Goal: Use online tool/utility: Utilize a website feature to perform a specific function

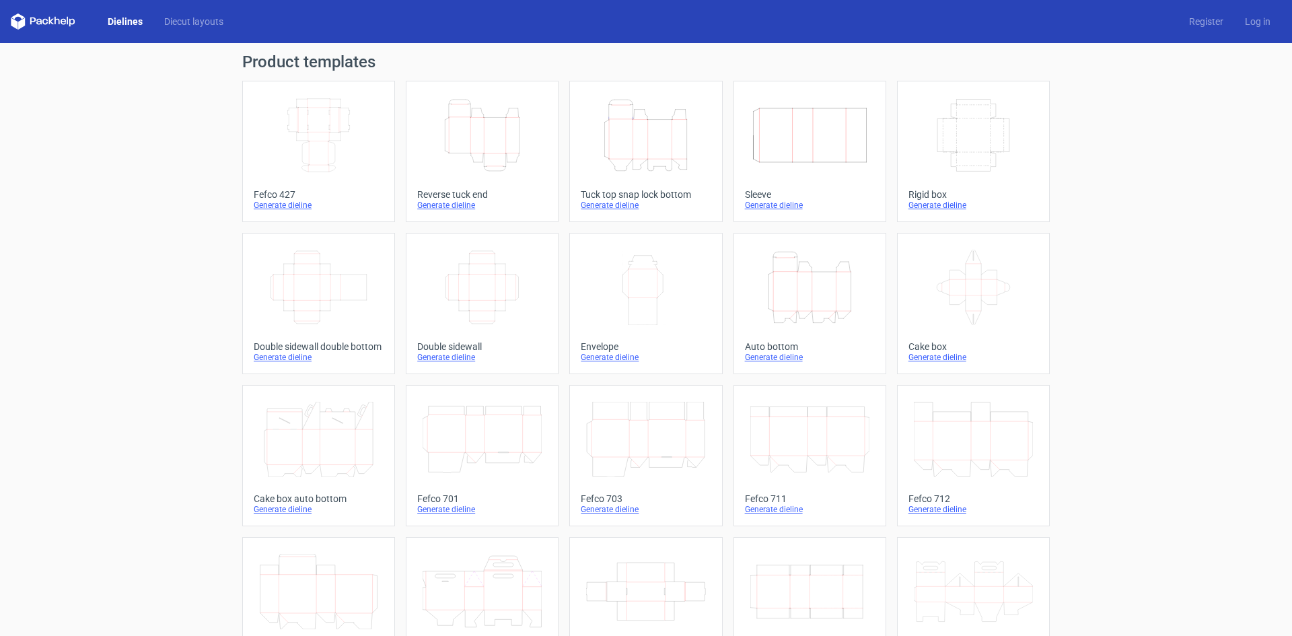
click at [1054, 244] on div "Product templates Width Depth Height Fefco 427 Generate dieline Height Depth Wi…" at bounding box center [646, 442] width 1292 height 798
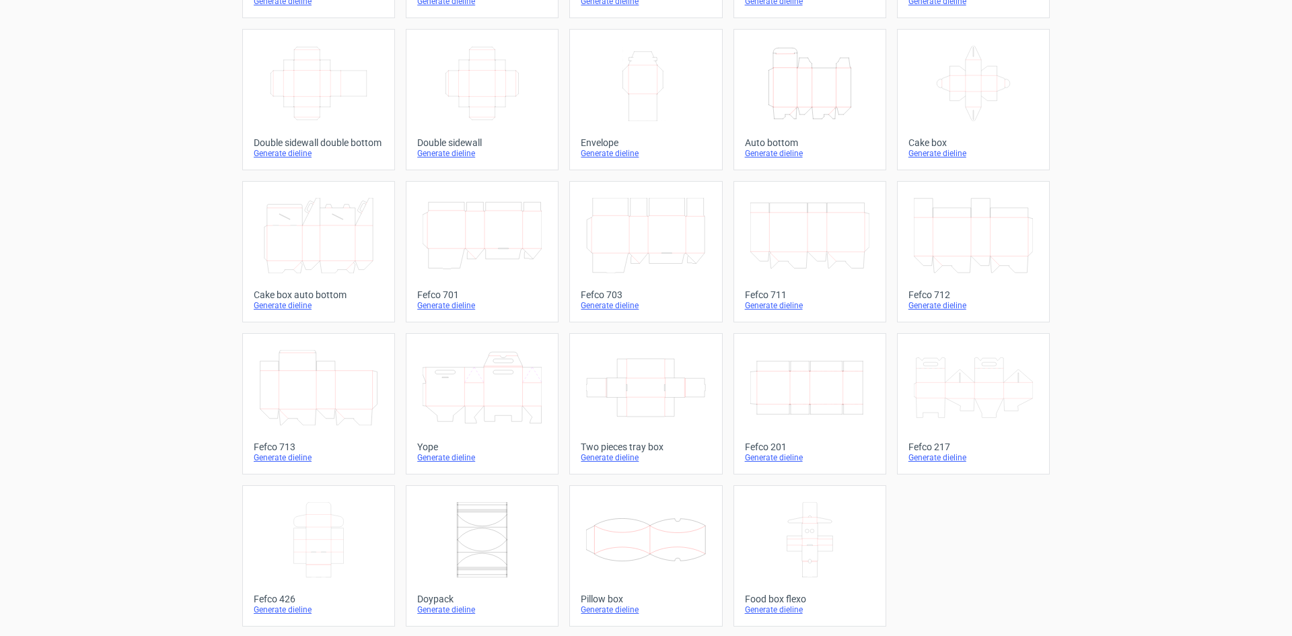
scroll to position [205, 0]
click at [485, 407] on icon at bounding box center [481, 385] width 119 height 75
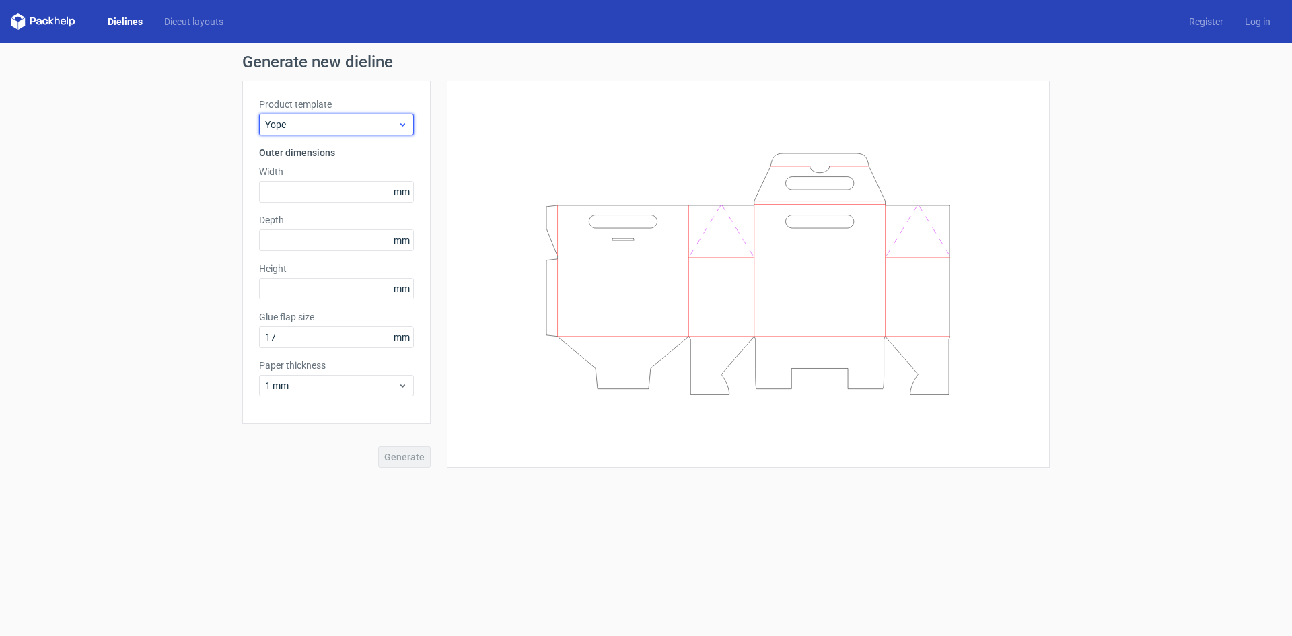
click at [332, 117] on div "Yope" at bounding box center [336, 125] width 155 height 22
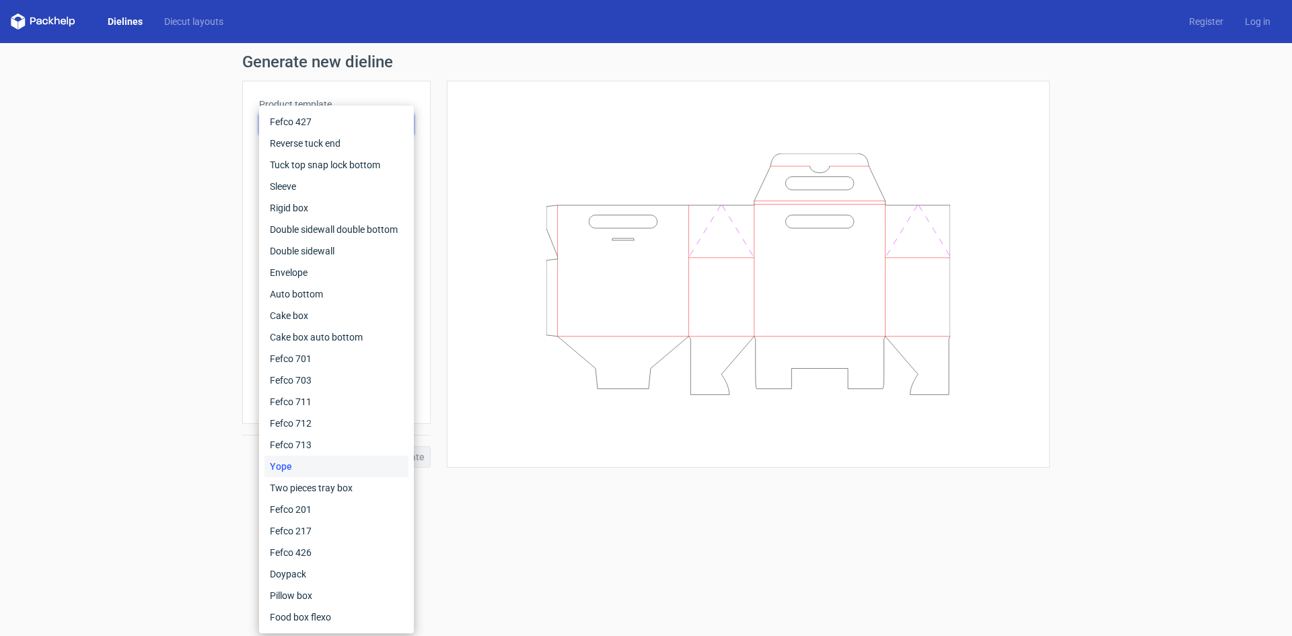
click at [212, 122] on div "Generate new dieline Product template Yope Outer dimensions Width mm Depth mm H…" at bounding box center [646, 260] width 1292 height 435
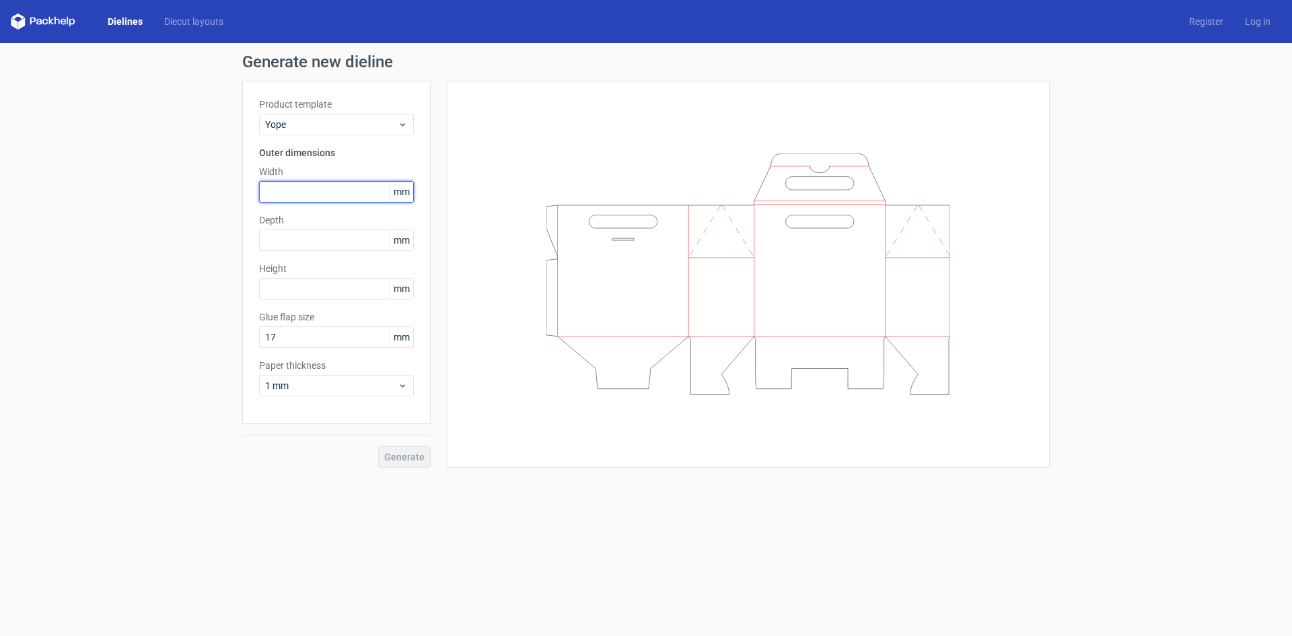
click at [330, 195] on input "text" at bounding box center [336, 192] width 155 height 22
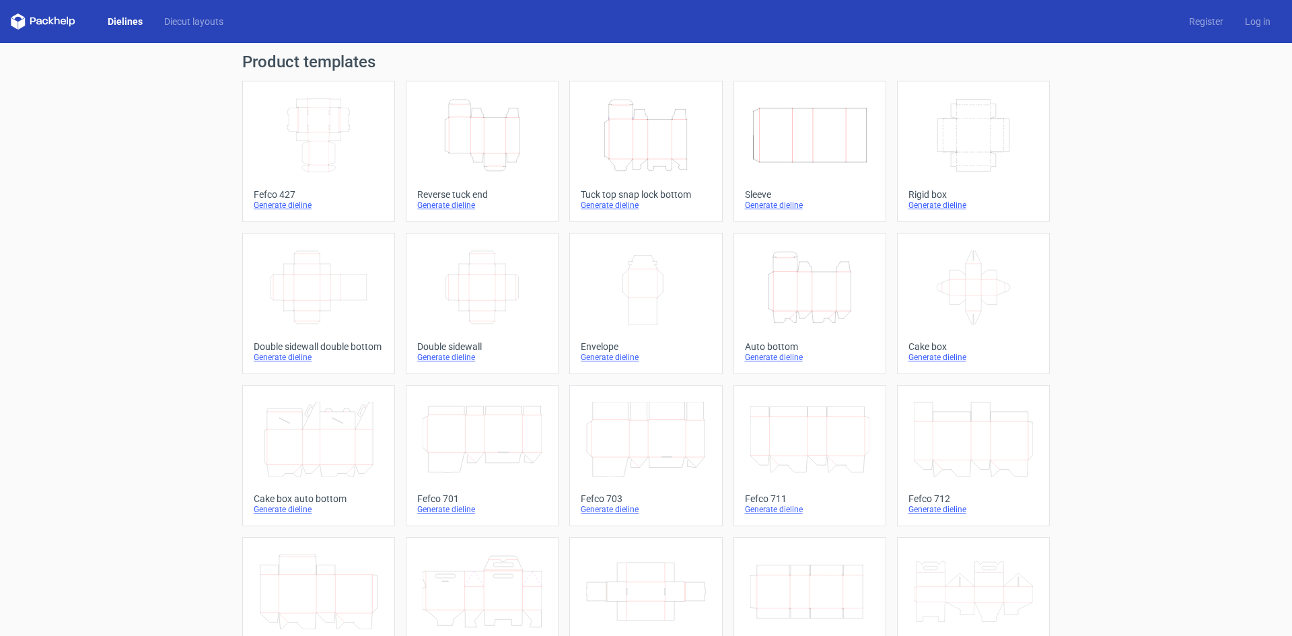
click at [307, 146] on icon "Width Depth Height" at bounding box center [318, 135] width 119 height 75
click at [132, 18] on link "Dielines" at bounding box center [125, 21] width 57 height 13
click at [198, 24] on link "Diecut layouts" at bounding box center [193, 21] width 81 height 13
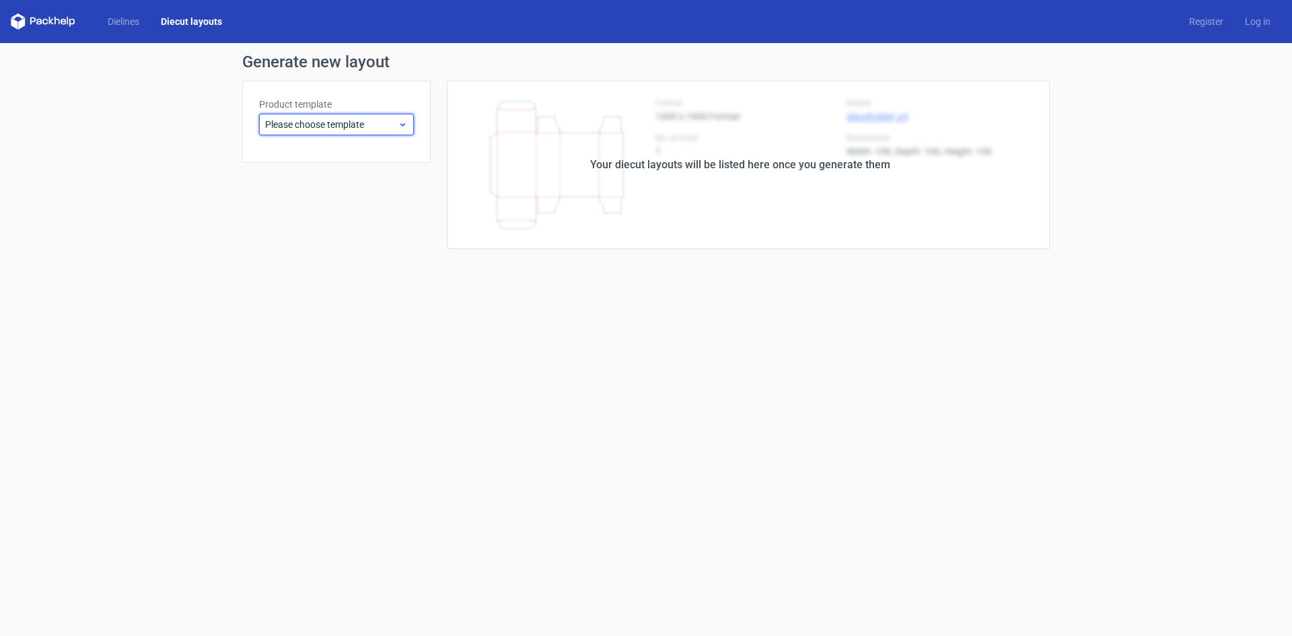
click at [342, 131] on span "Please choose template" at bounding box center [331, 124] width 133 height 13
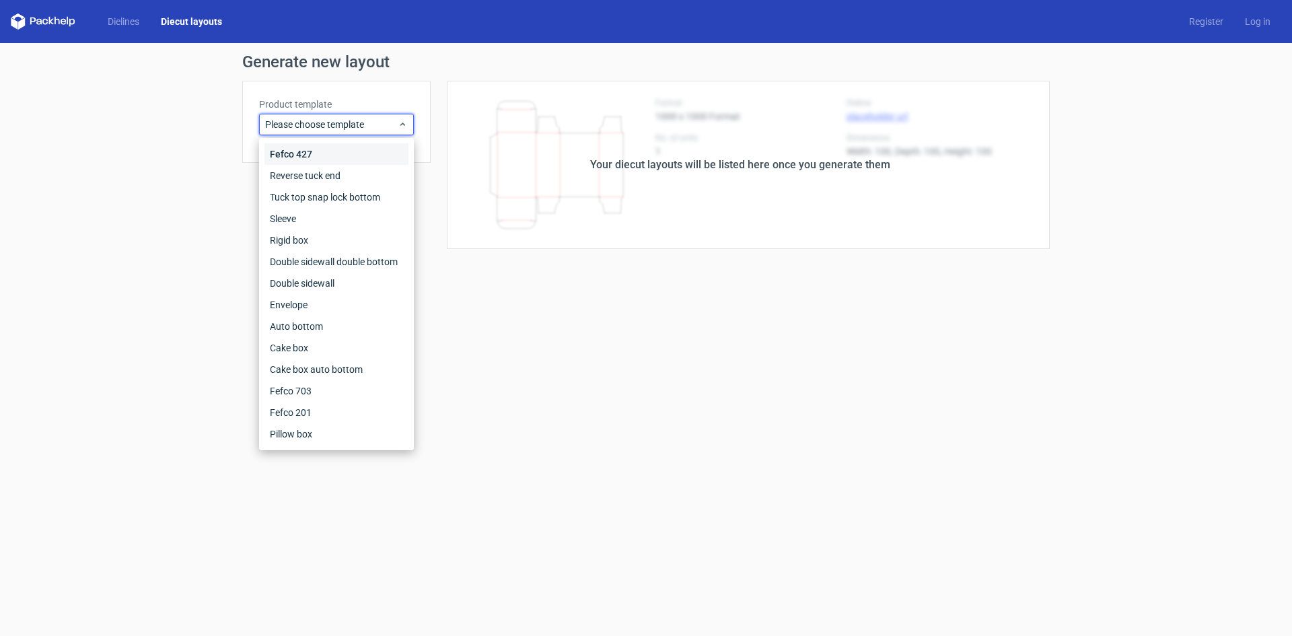
click at [313, 157] on div "Fefco 427" at bounding box center [336, 154] width 144 height 22
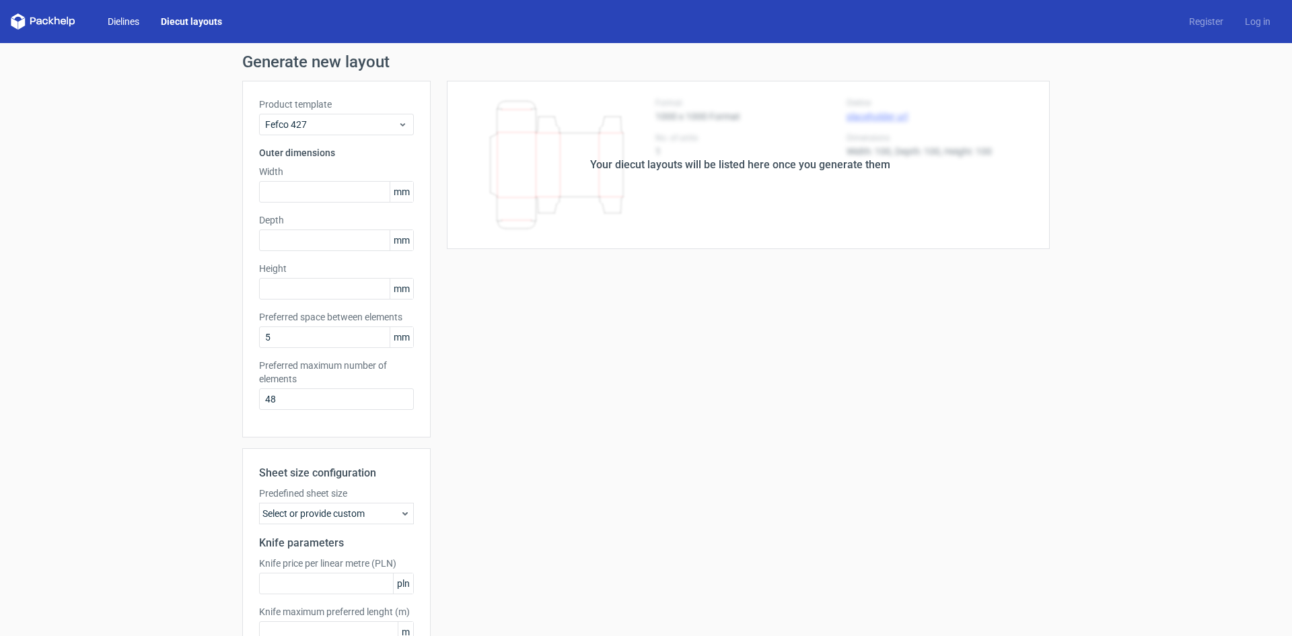
click at [133, 15] on link "Dielines" at bounding box center [123, 21] width 53 height 13
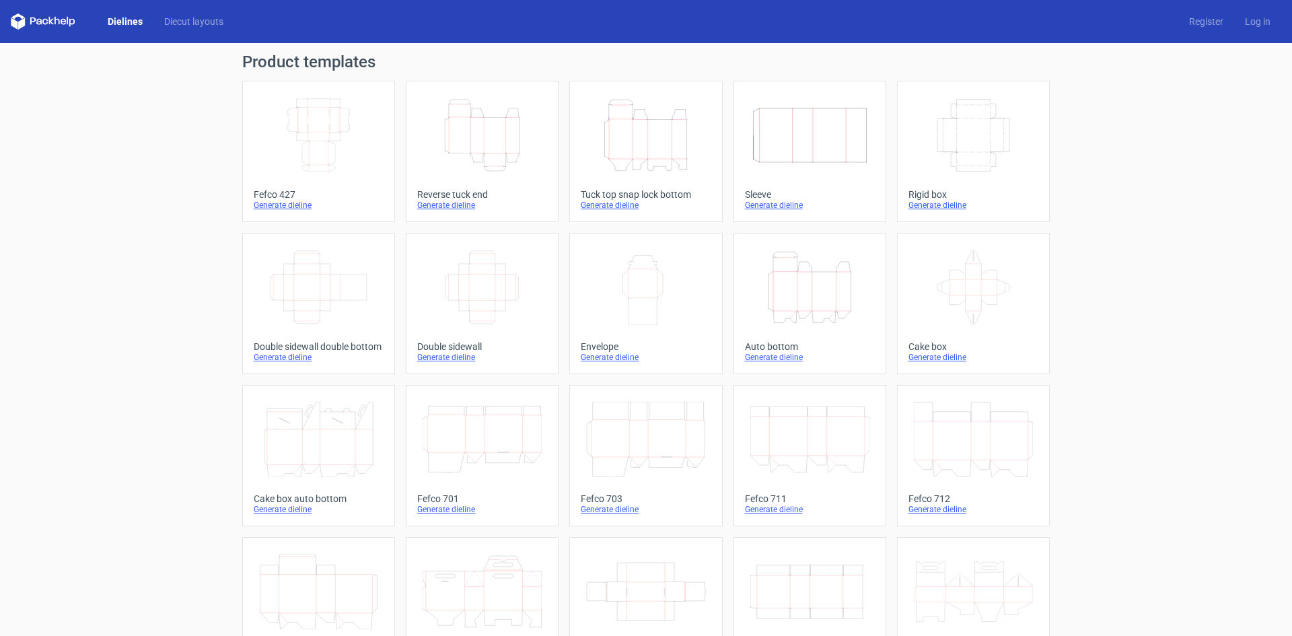
click at [646, 149] on icon "Height Depth Width" at bounding box center [645, 135] width 119 height 75
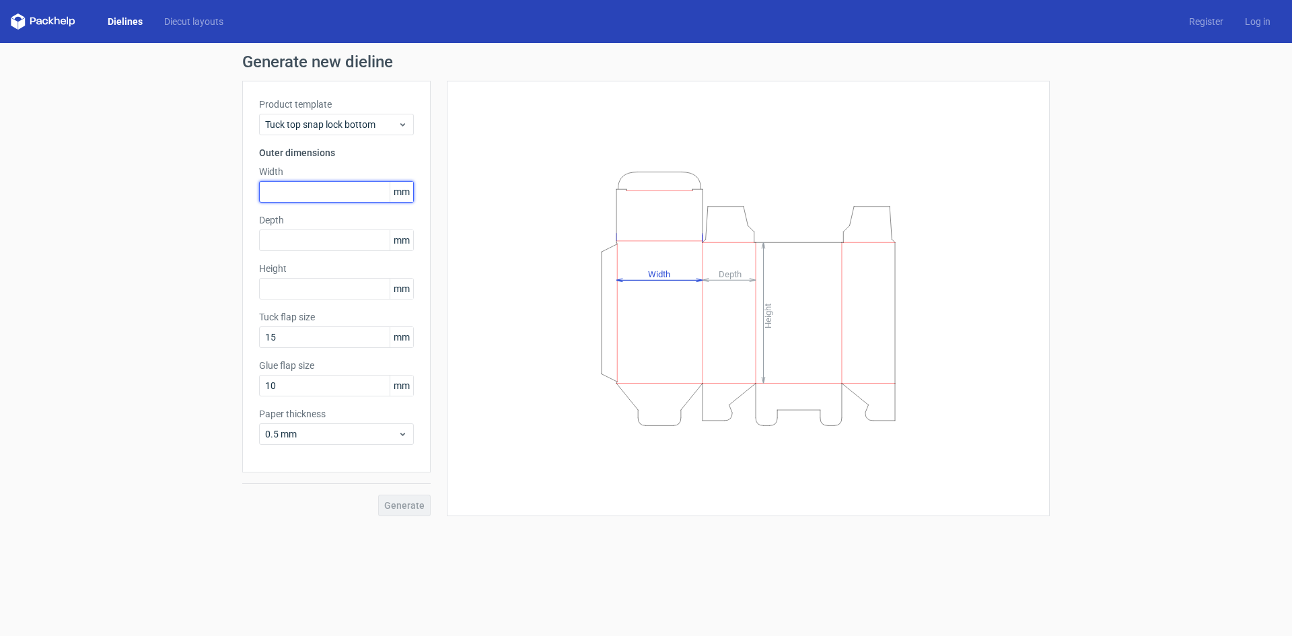
click at [330, 190] on input "text" at bounding box center [336, 192] width 155 height 22
type input "70"
click at [300, 247] on input "text" at bounding box center [336, 240] width 155 height 22
type input "35"
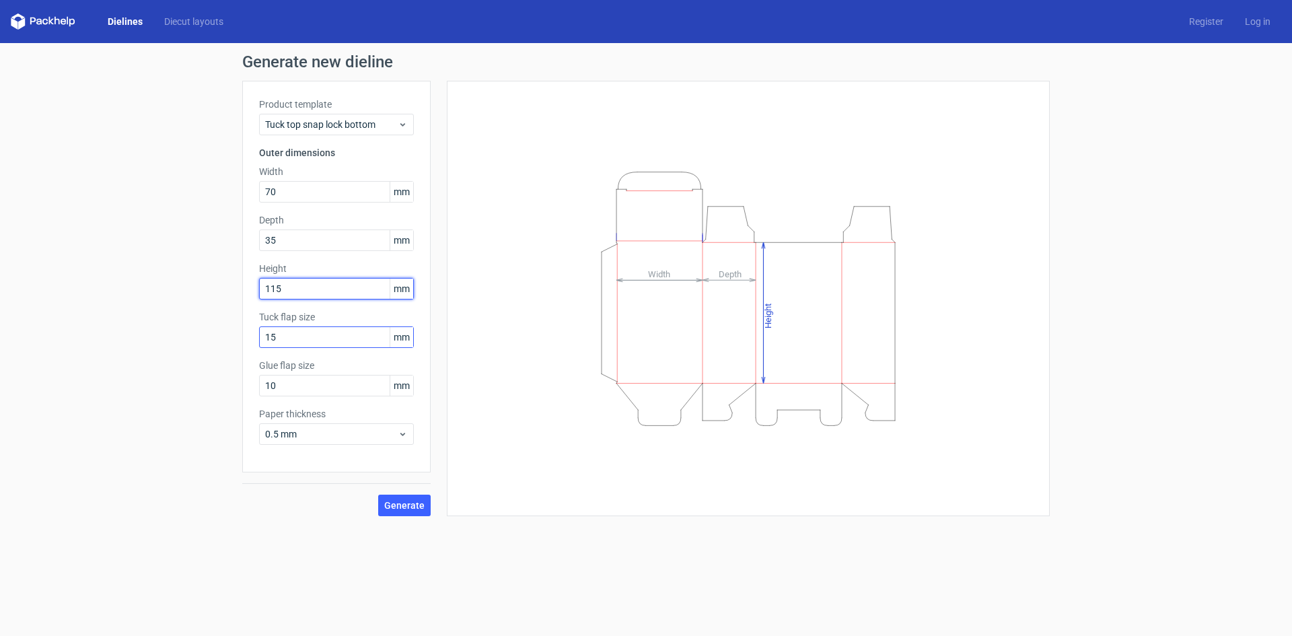
type input "115"
click at [299, 342] on input "15" at bounding box center [336, 337] width 155 height 22
drag, startPoint x: 290, startPoint y: 344, endPoint x: 230, endPoint y: 344, distance: 59.9
click at [230, 344] on div "Generate new dieline Product template Tuck top snap lock bottom Outer dimension…" at bounding box center [646, 285] width 1292 height 484
type input "30"
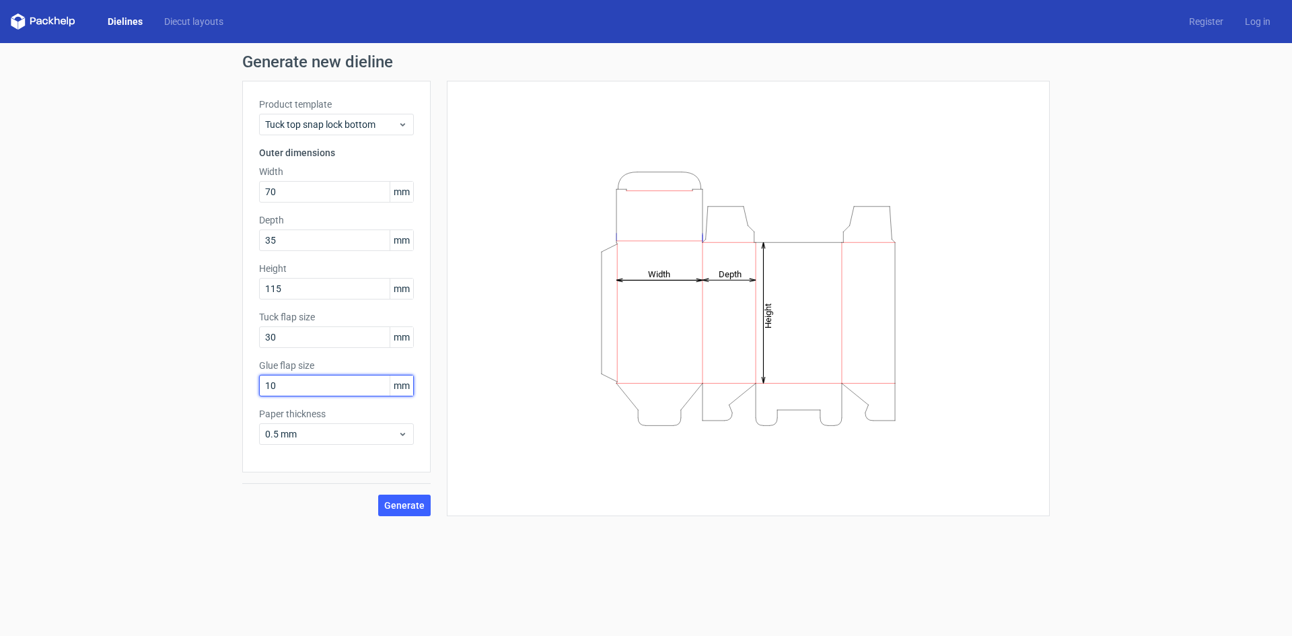
click at [303, 391] on input "10" at bounding box center [336, 386] width 155 height 22
drag, startPoint x: 303, startPoint y: 386, endPoint x: 249, endPoint y: 391, distance: 54.7
click at [249, 391] on div "Product template Tuck top snap lock bottom Outer dimensions Width 70 mm Depth 3…" at bounding box center [336, 277] width 188 height 392
type input "15"
click at [320, 439] on span "0.5 mm" at bounding box center [331, 433] width 133 height 13
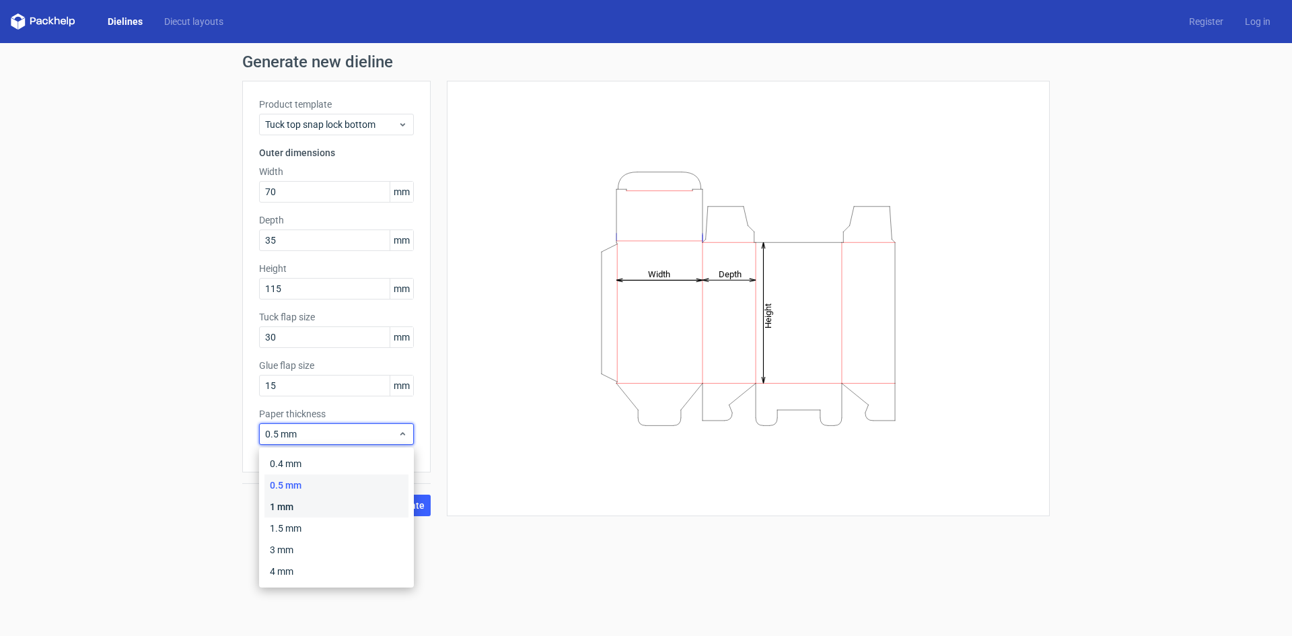
click at [319, 503] on div "1 mm" at bounding box center [336, 507] width 144 height 22
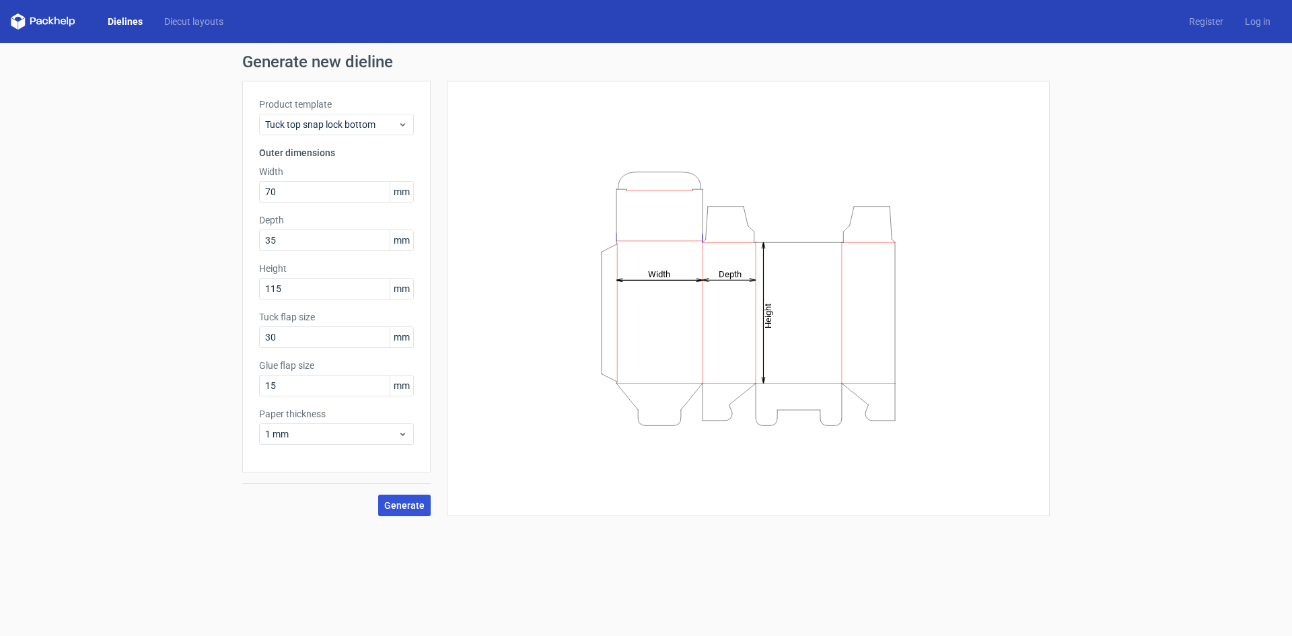
click at [404, 507] on span "Generate" at bounding box center [404, 505] width 40 height 9
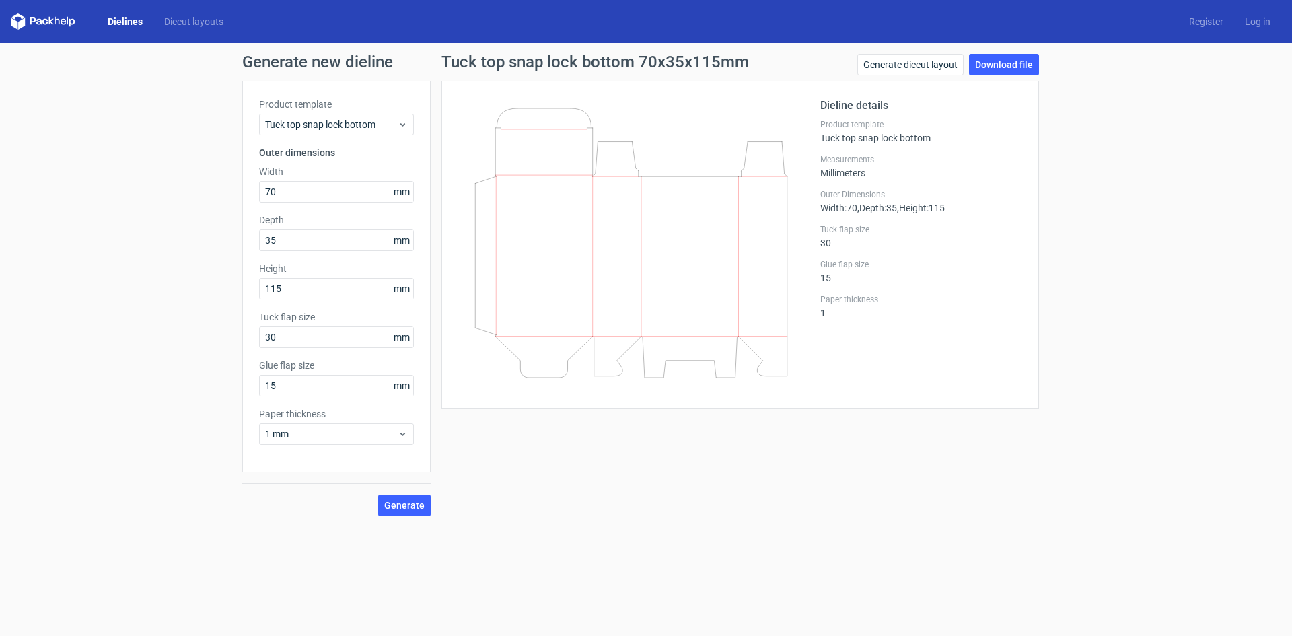
click at [242, 338] on div "Product template Tuck top snap lock bottom Outer dimensions Width 70 mm Depth 3…" at bounding box center [336, 277] width 188 height 392
click at [276, 342] on input "30" at bounding box center [336, 337] width 155 height 22
type input "35"
click at [378, 494] on button "Generate" at bounding box center [404, 505] width 52 height 22
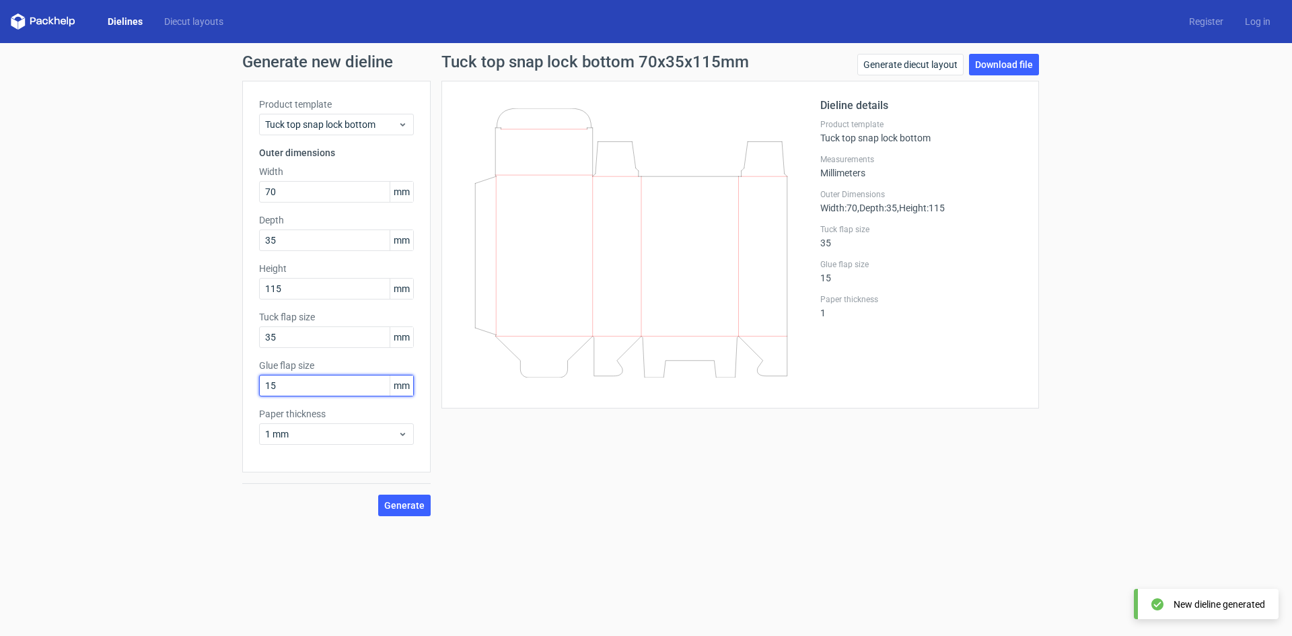
click at [297, 383] on input "15" at bounding box center [336, 386] width 155 height 22
click at [333, 434] on span "1 mm" at bounding box center [331, 433] width 133 height 13
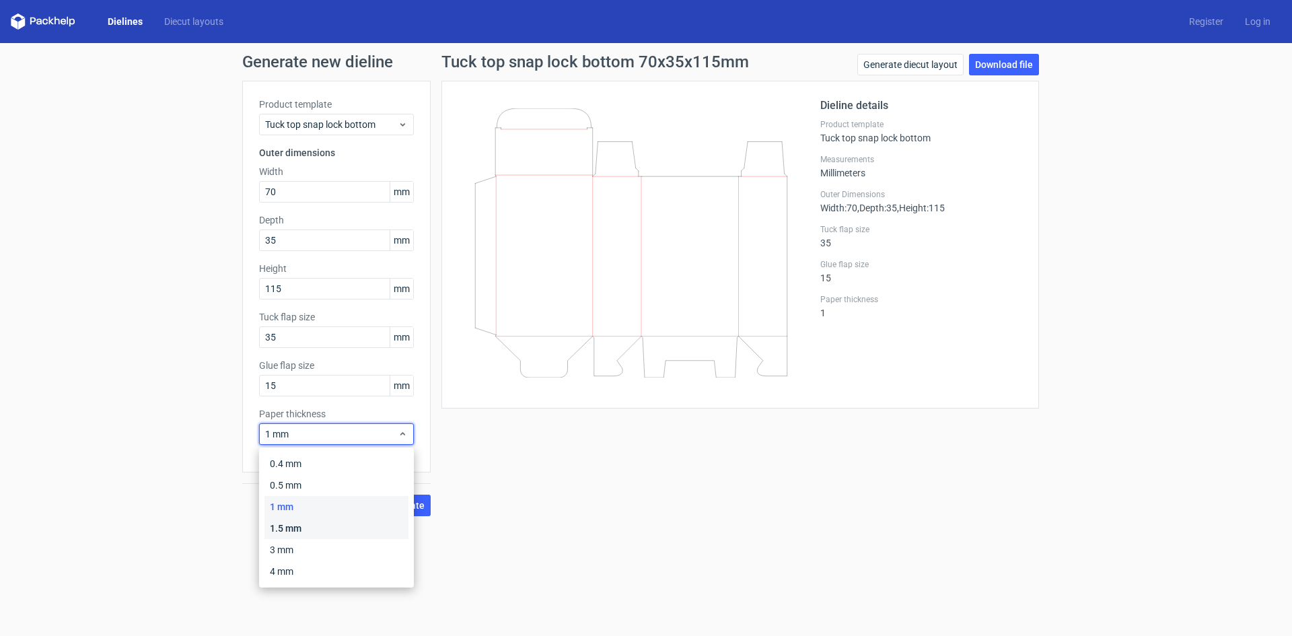
click at [314, 527] on div "1.5 mm" at bounding box center [336, 528] width 144 height 22
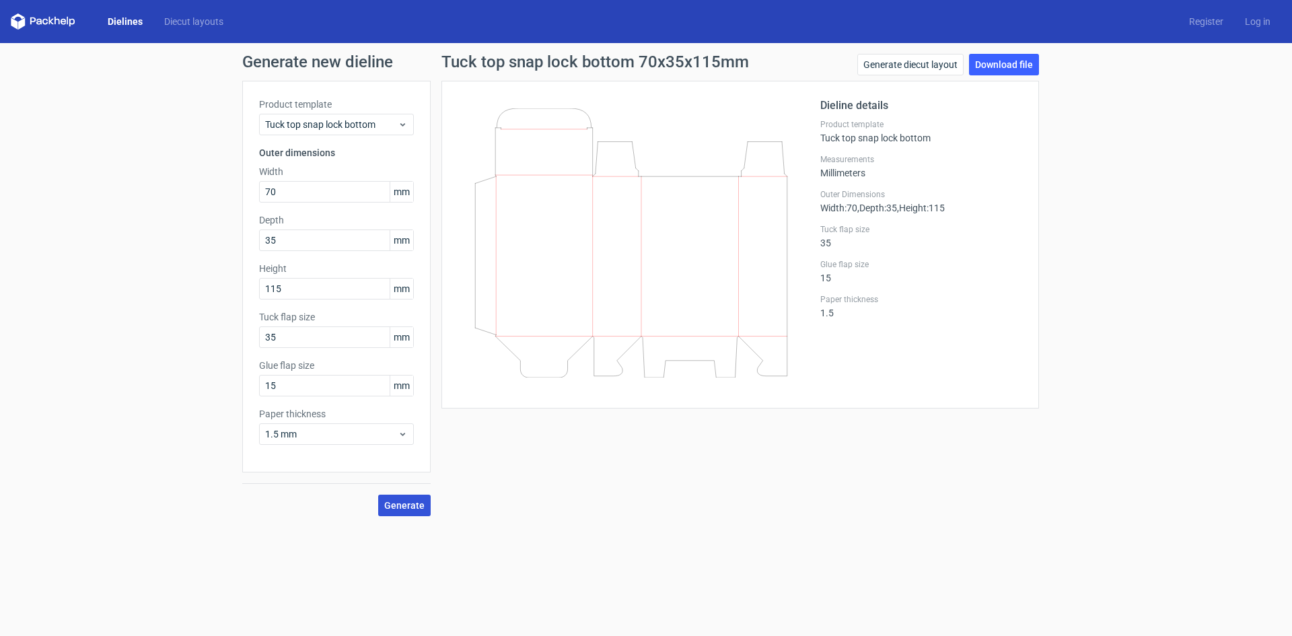
click at [394, 504] on span "Generate" at bounding box center [404, 505] width 40 height 9
click at [566, 489] on div "Tuck top snap lock bottom 70x35x115mm Generate diecut layout Download file Diel…" at bounding box center [740, 285] width 619 height 462
click at [116, 25] on link "Dielines" at bounding box center [125, 21] width 57 height 13
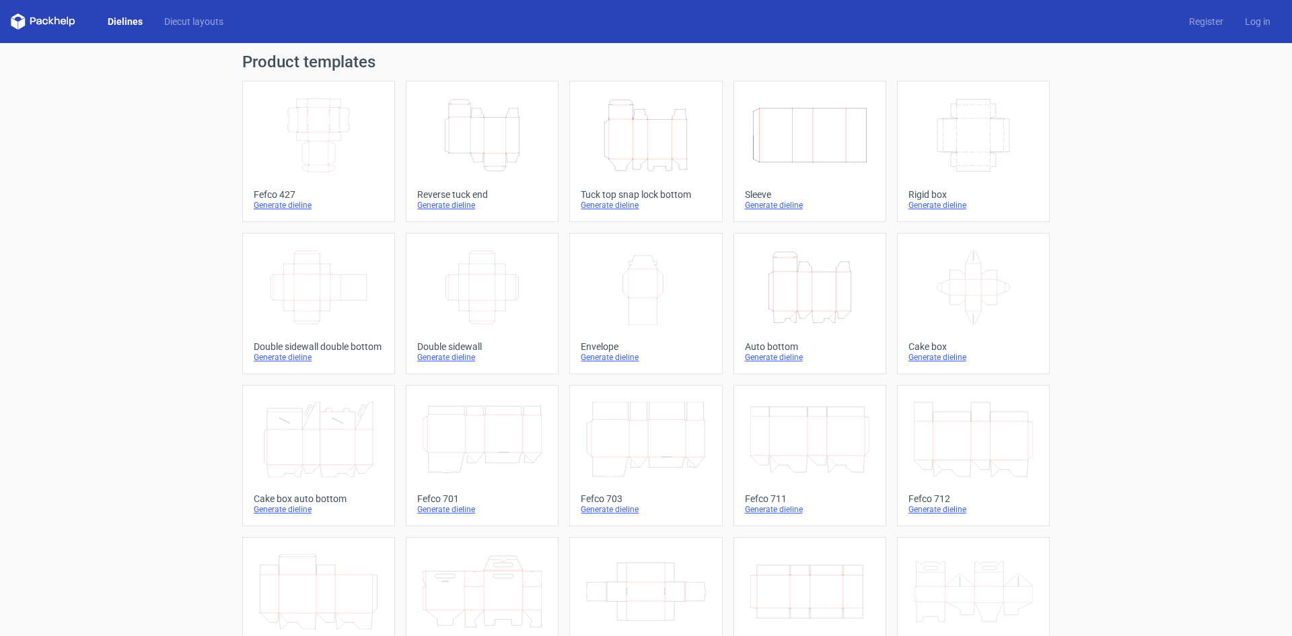
click at [650, 131] on icon "Height Depth Width" at bounding box center [645, 135] width 119 height 75
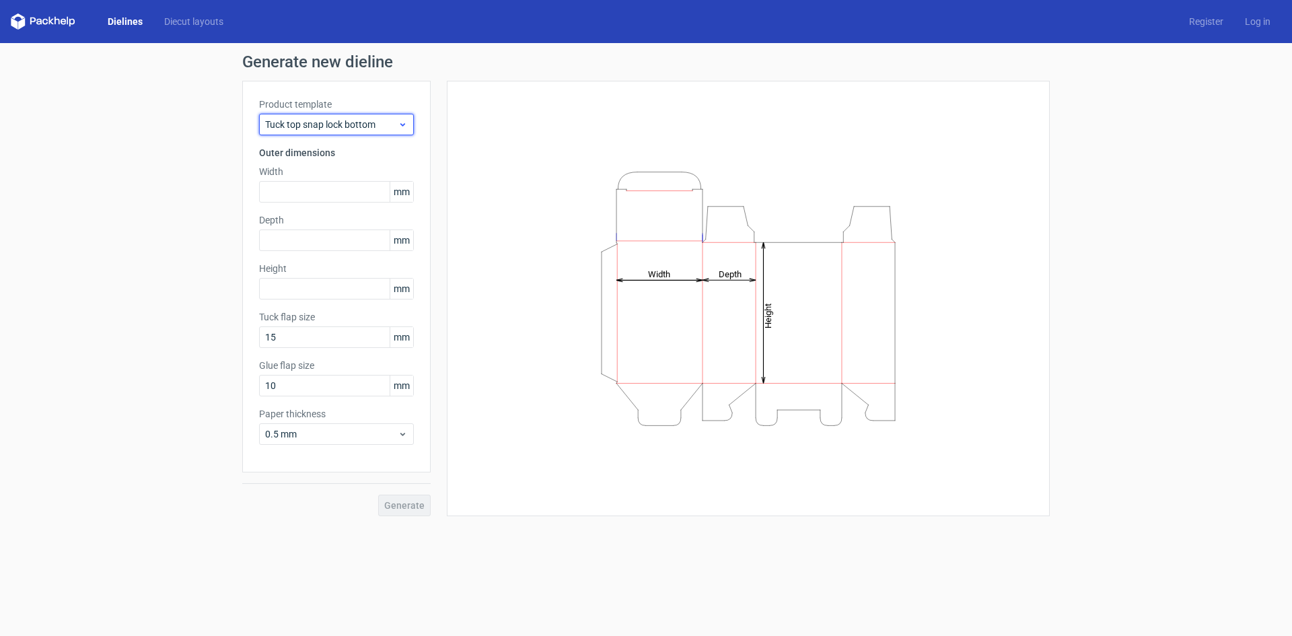
click at [342, 128] on span "Tuck top snap lock bottom" at bounding box center [331, 124] width 133 height 13
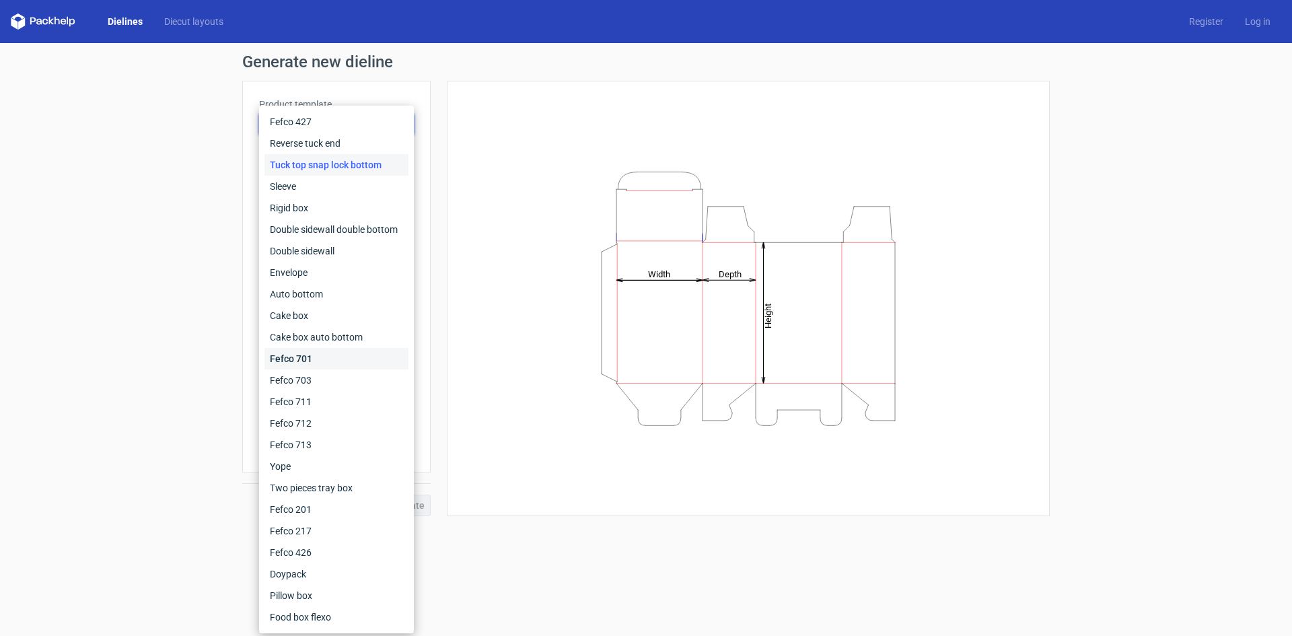
click at [314, 357] on div "Fefco 701" at bounding box center [336, 359] width 144 height 22
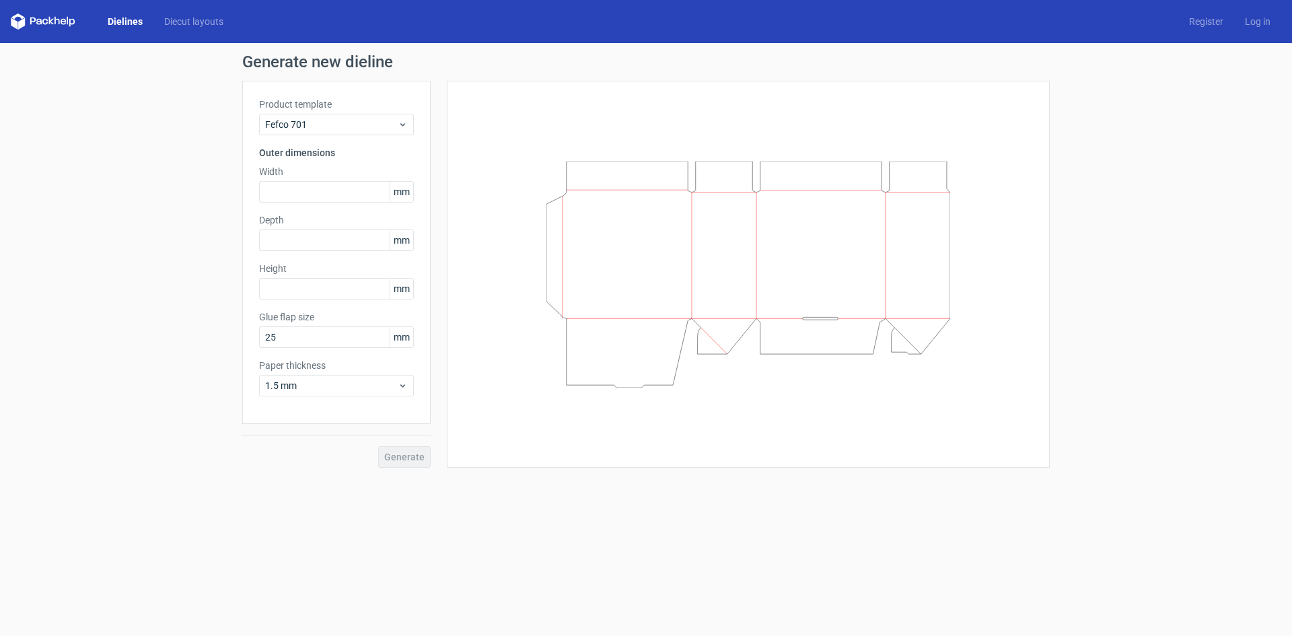
click at [357, 145] on div "Product template Fefco 701 Outer dimensions Width mm Depth mm Height mm Glue fl…" at bounding box center [336, 252] width 188 height 343
click at [357, 132] on div "Fefco 701" at bounding box center [336, 125] width 155 height 22
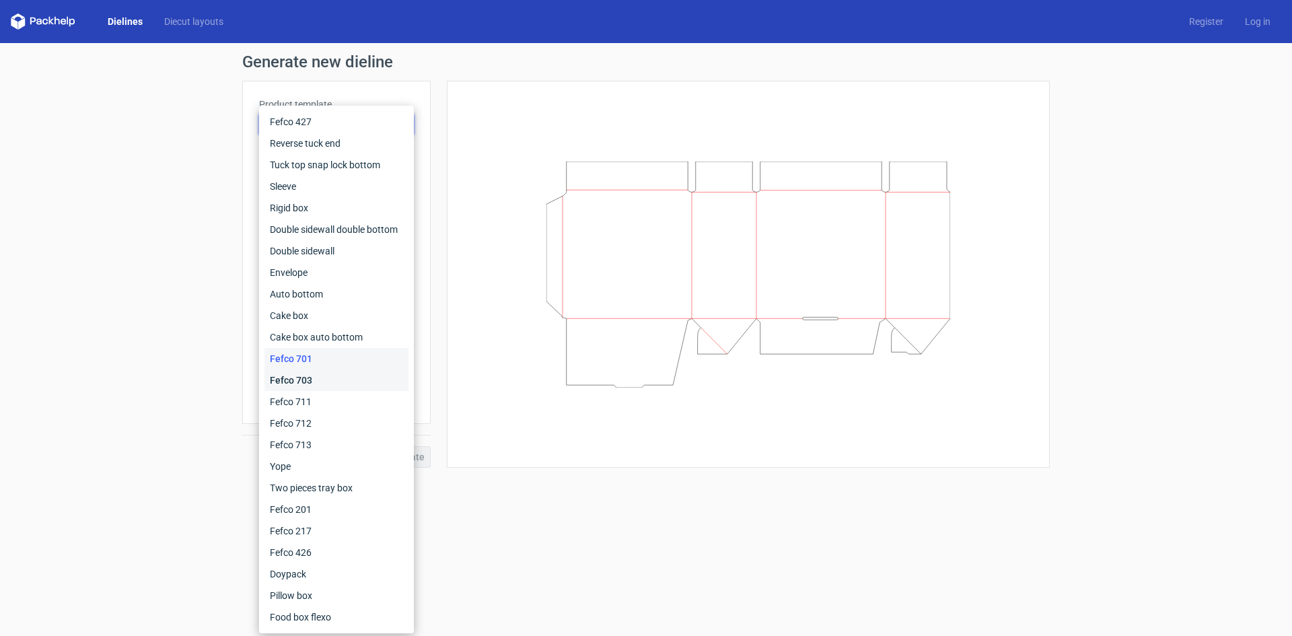
click at [313, 383] on div "Fefco 703" at bounding box center [336, 380] width 144 height 22
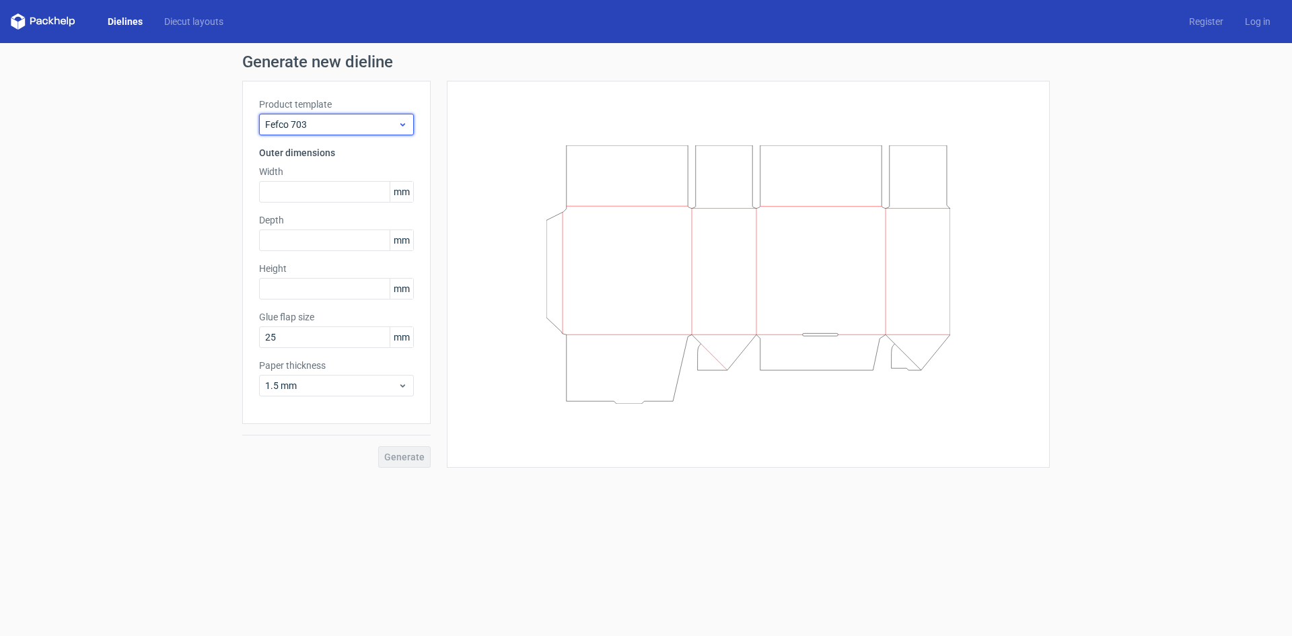
click at [332, 126] on span "Fefco 703" at bounding box center [331, 124] width 133 height 13
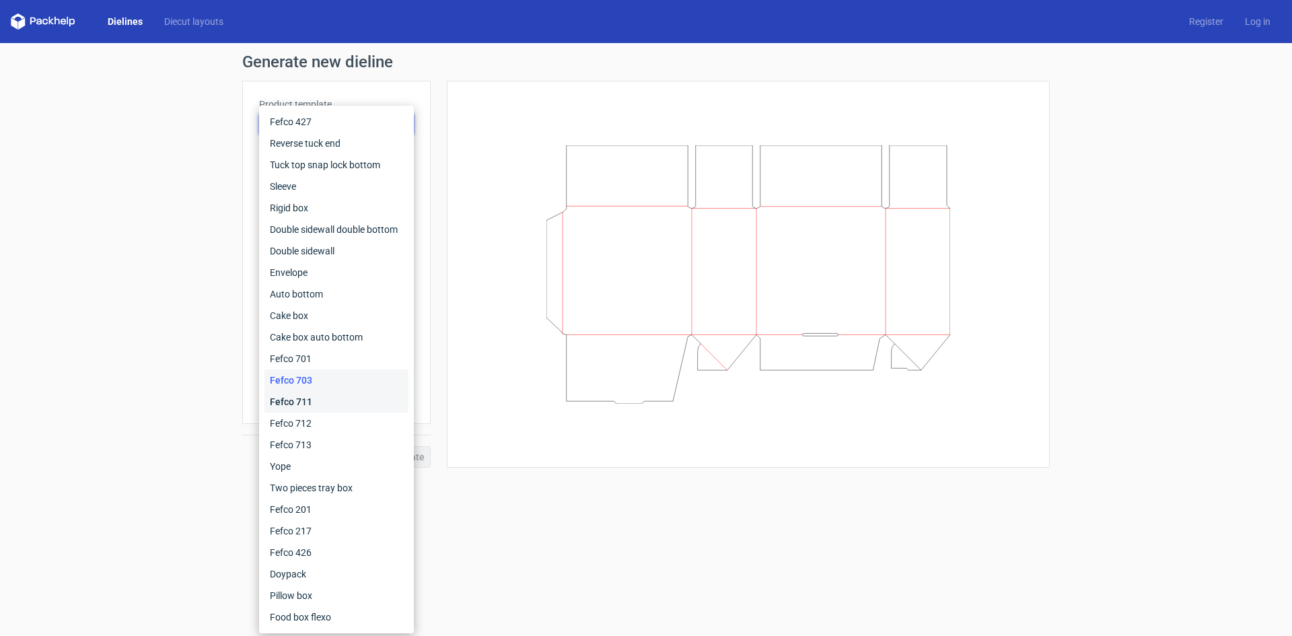
click at [297, 407] on div "Fefco 711" at bounding box center [336, 402] width 144 height 22
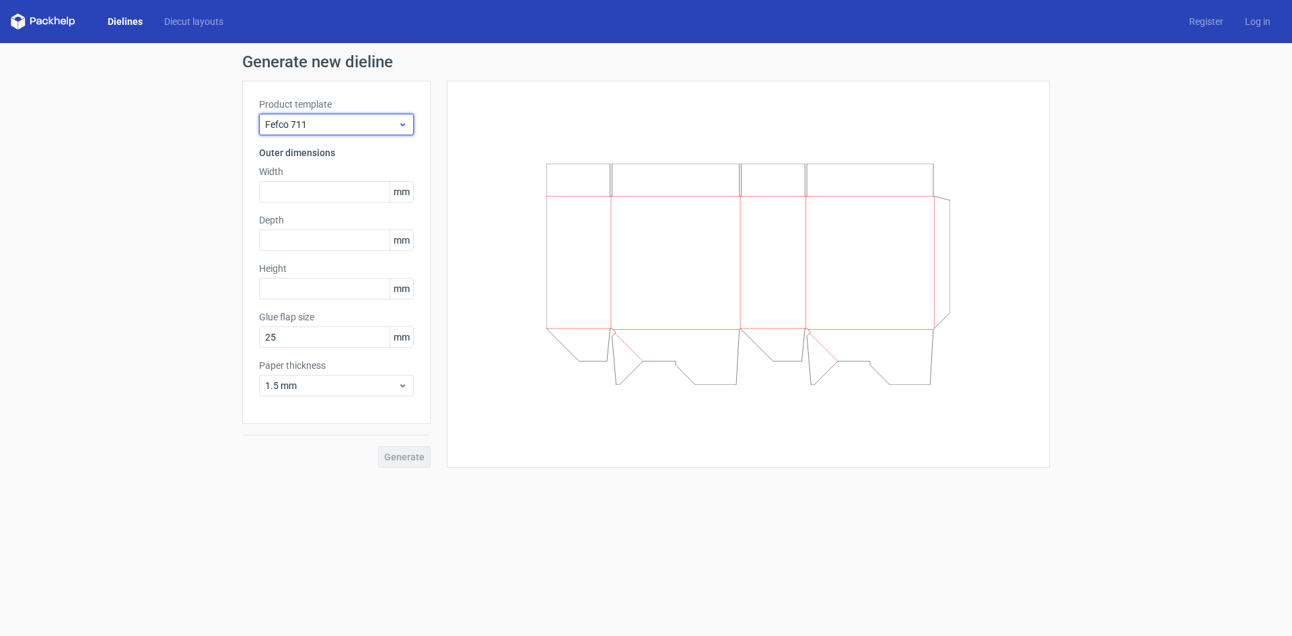
click at [328, 128] on span "Fefco 711" at bounding box center [331, 124] width 133 height 13
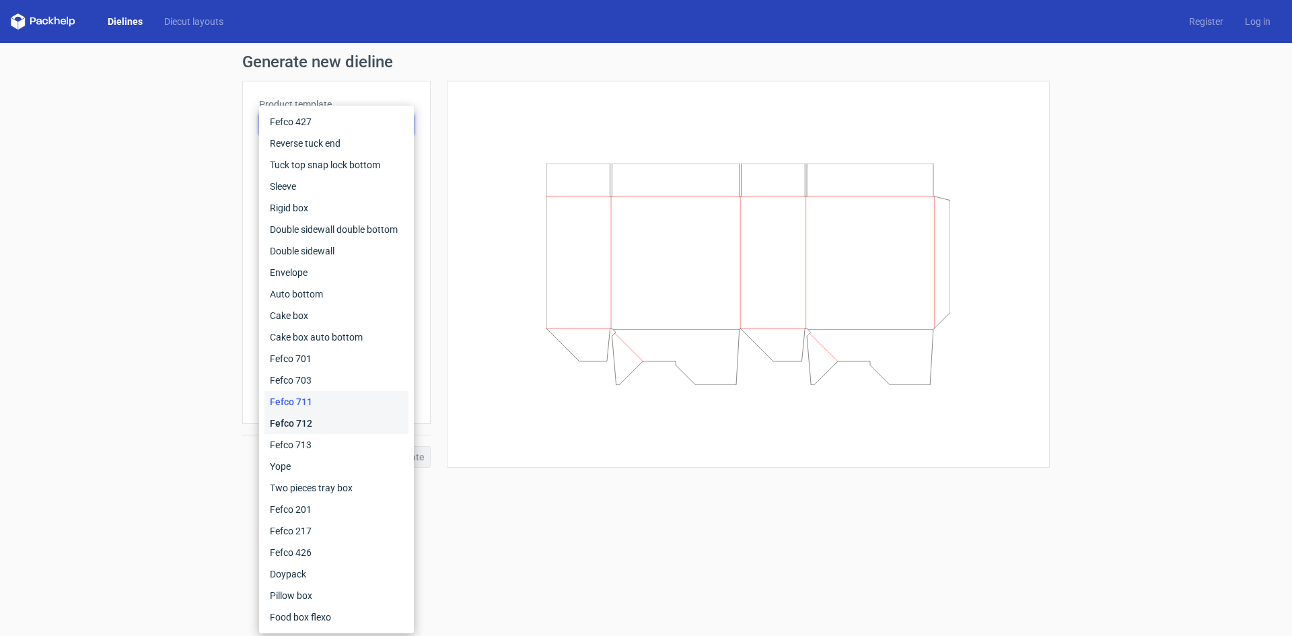
click at [314, 425] on div "Fefco 712" at bounding box center [336, 423] width 144 height 22
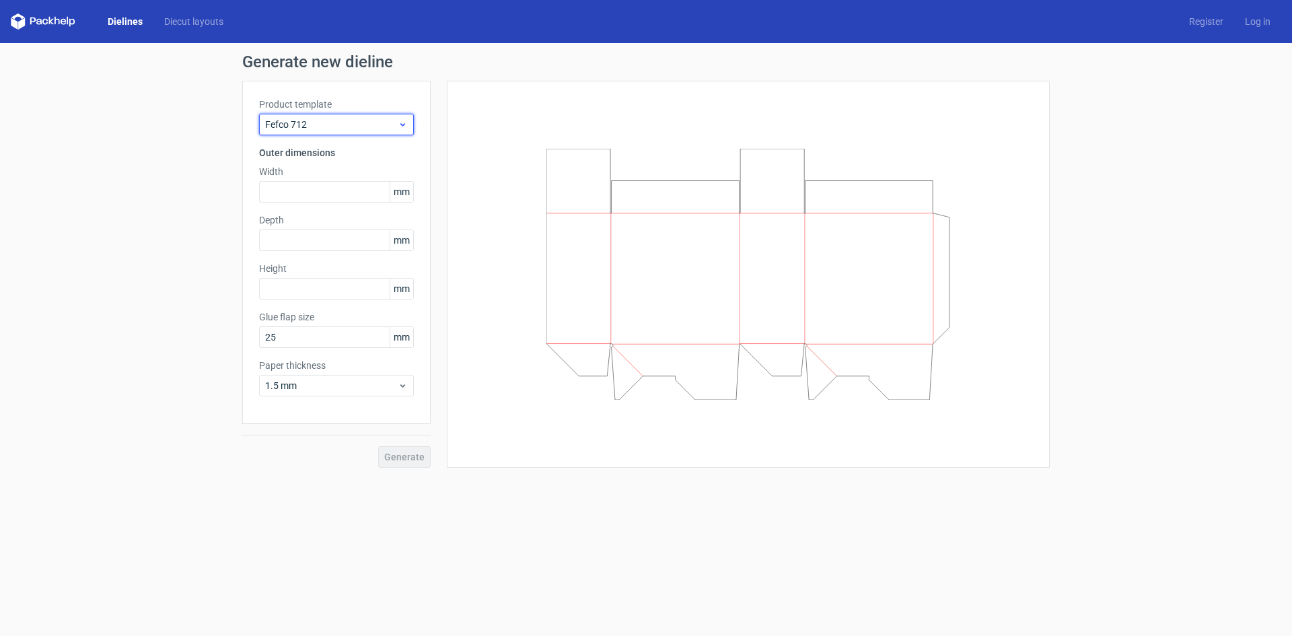
click at [335, 128] on span "Fefco 712" at bounding box center [331, 124] width 133 height 13
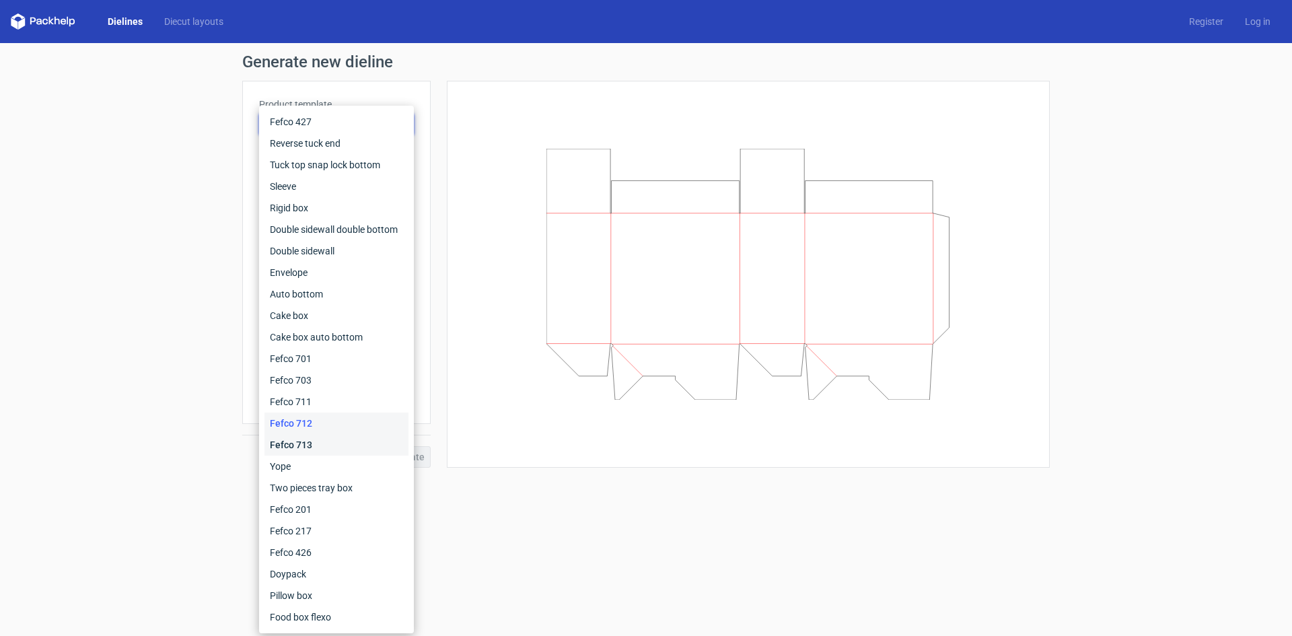
click at [305, 443] on div "Fefco 713" at bounding box center [336, 445] width 144 height 22
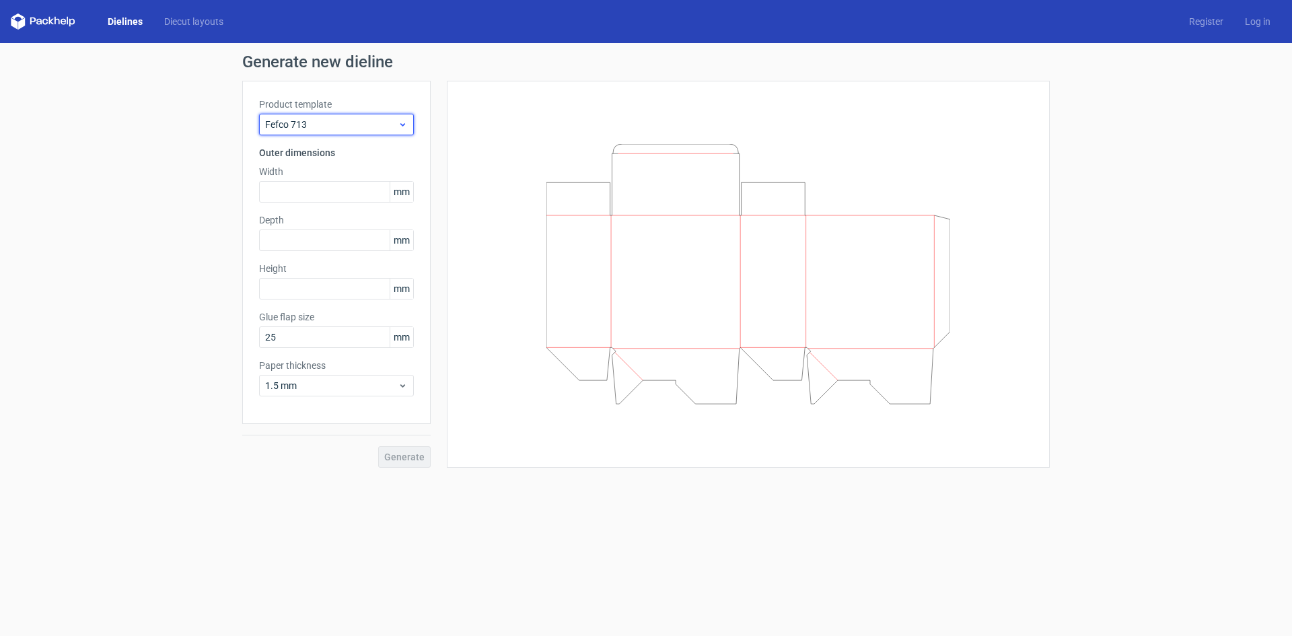
click at [344, 126] on span "Fefco 713" at bounding box center [331, 124] width 133 height 13
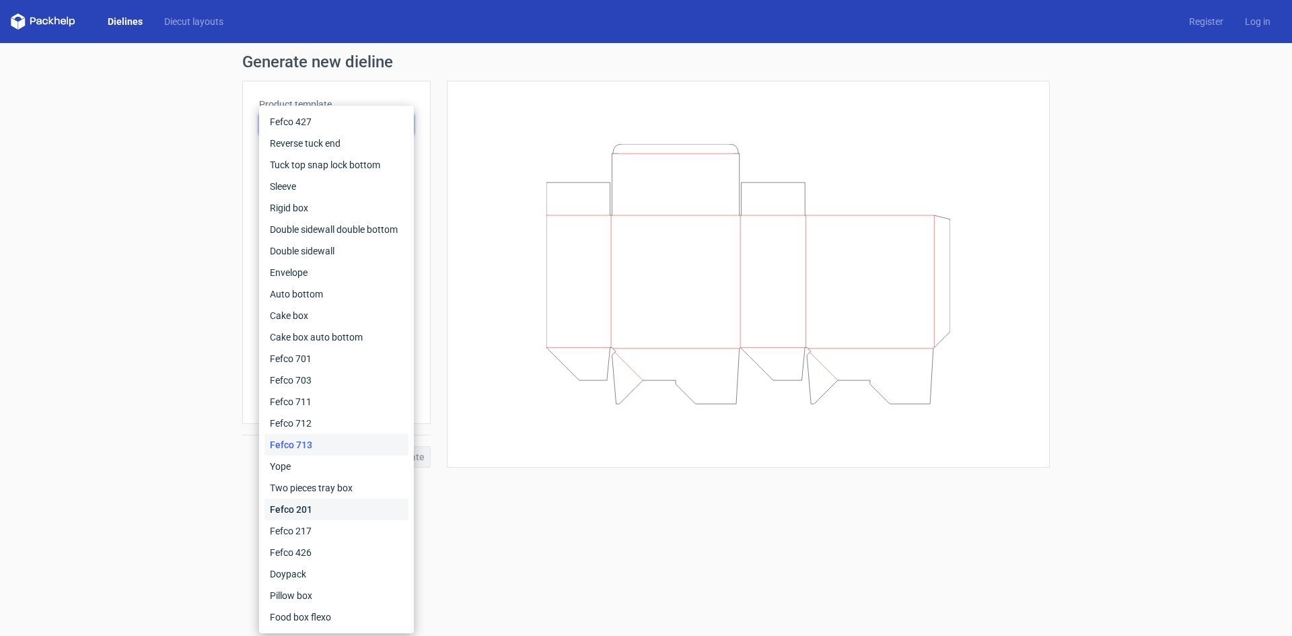
click at [317, 509] on div "Fefco 201" at bounding box center [336, 510] width 144 height 22
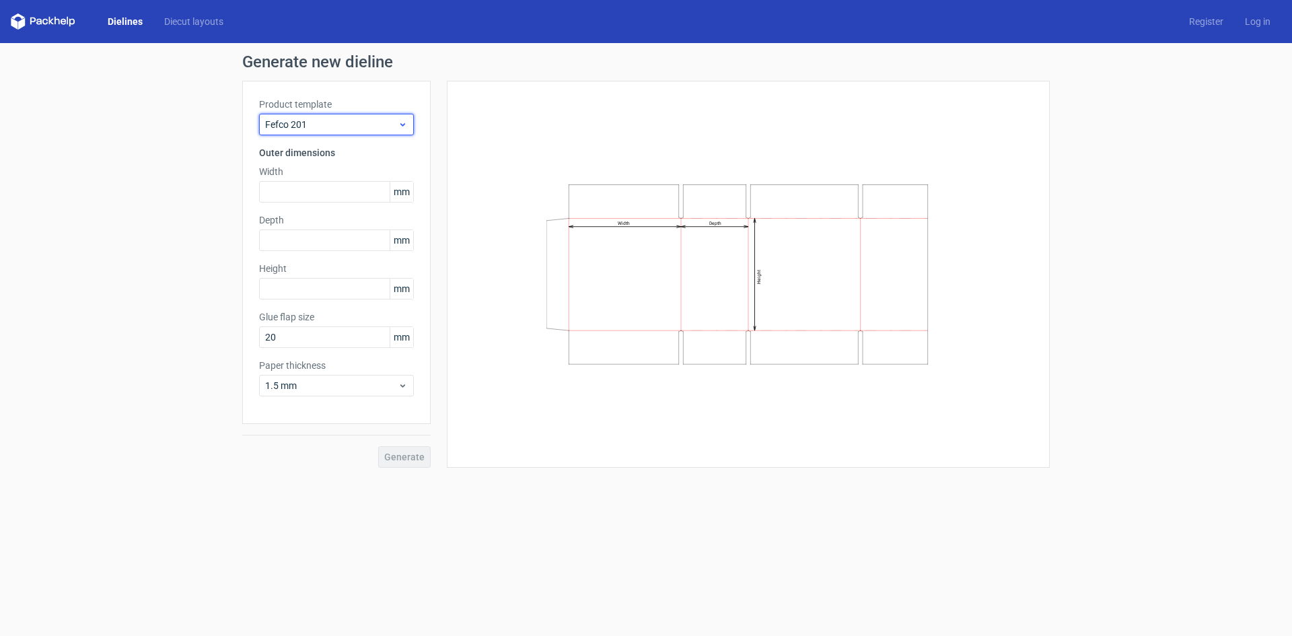
click at [346, 123] on span "Fefco 201" at bounding box center [331, 124] width 133 height 13
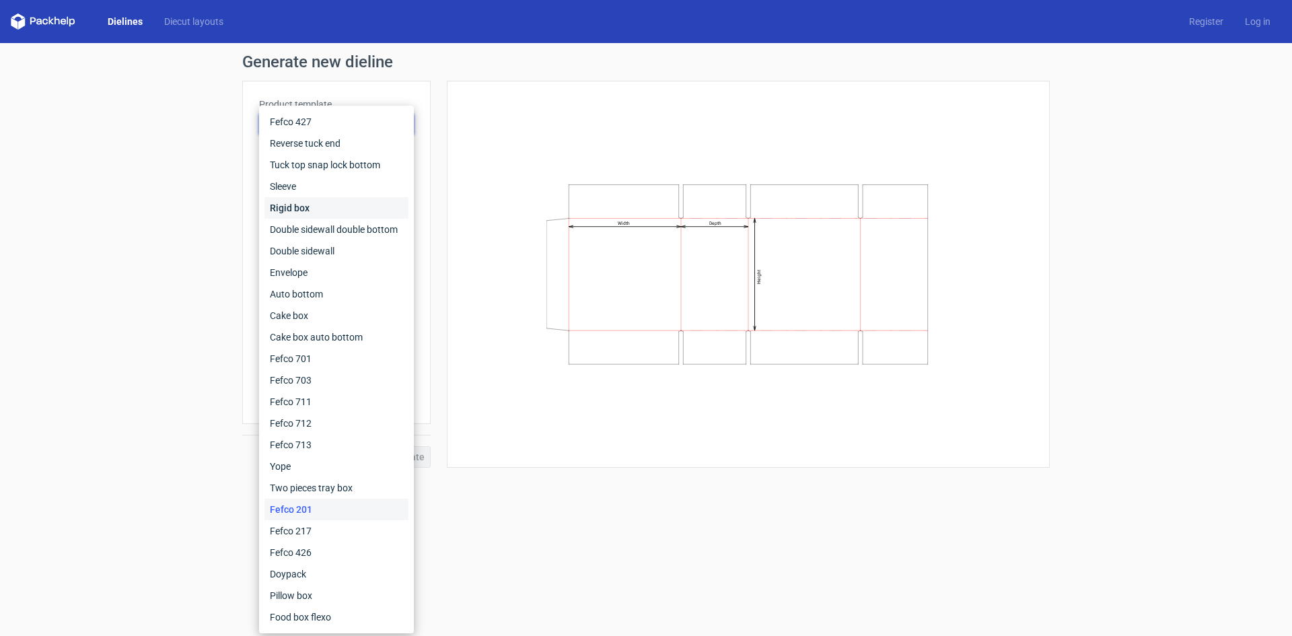
click at [314, 211] on div "Rigid box" at bounding box center [336, 208] width 144 height 22
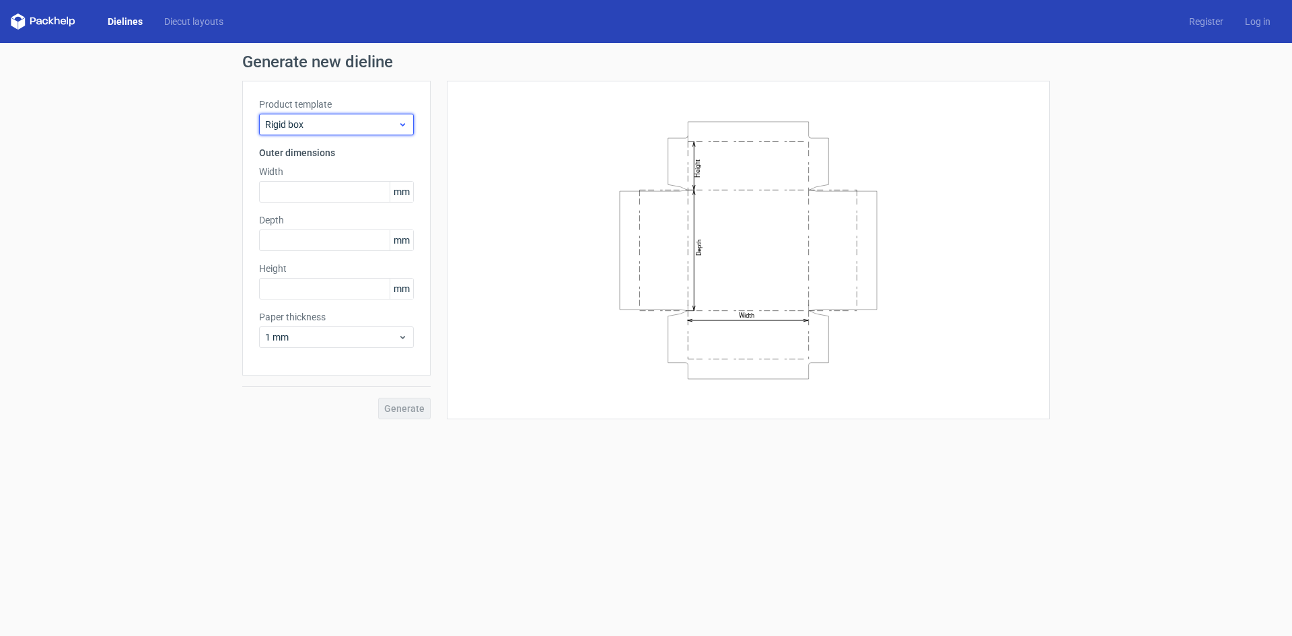
click at [324, 132] on div "Rigid box" at bounding box center [336, 125] width 155 height 22
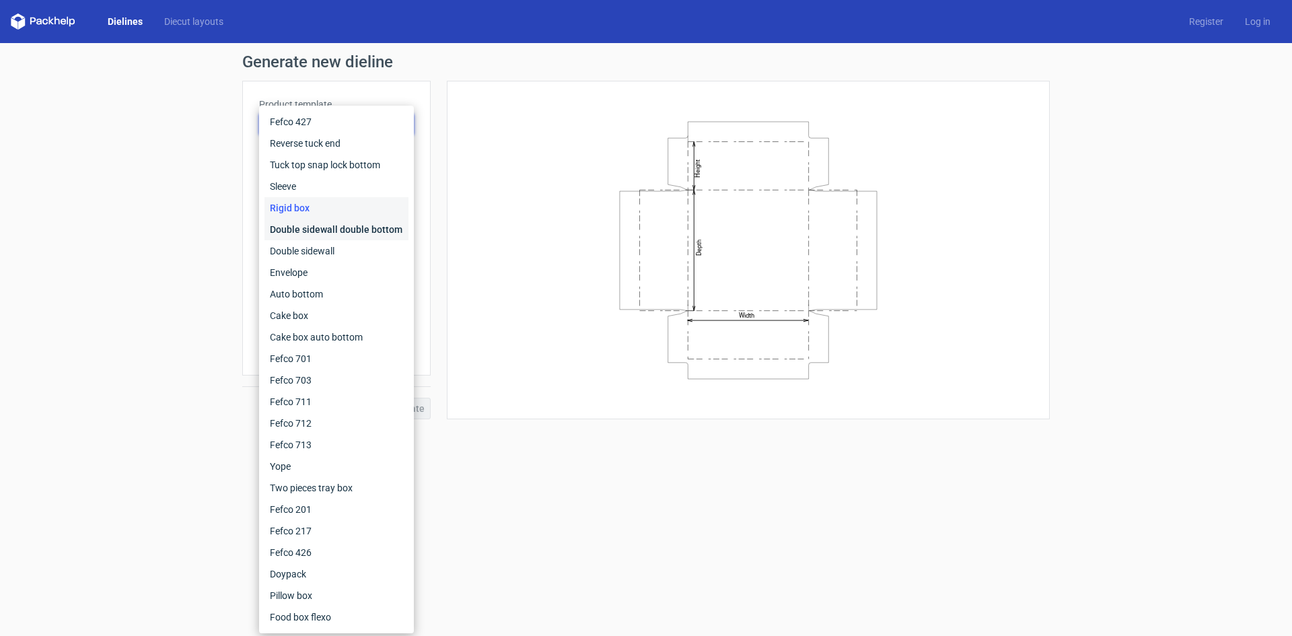
click at [326, 231] on div "Double sidewall double bottom" at bounding box center [336, 230] width 144 height 22
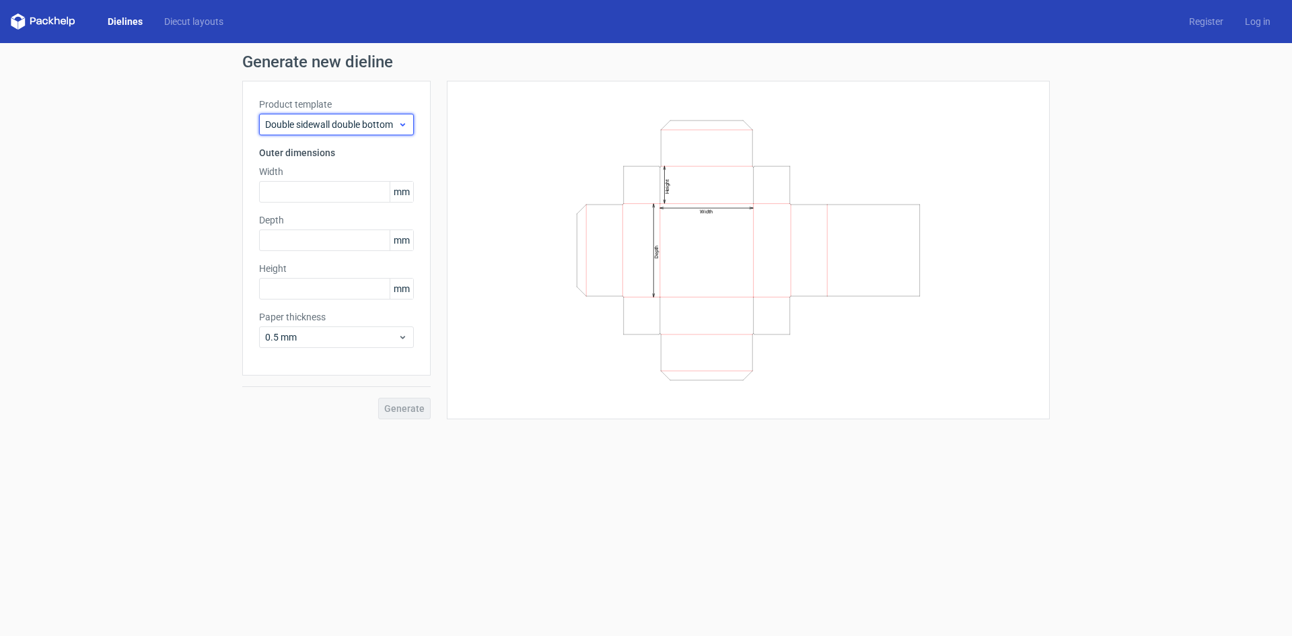
click at [335, 115] on div "Double sidewall double bottom" at bounding box center [336, 125] width 155 height 22
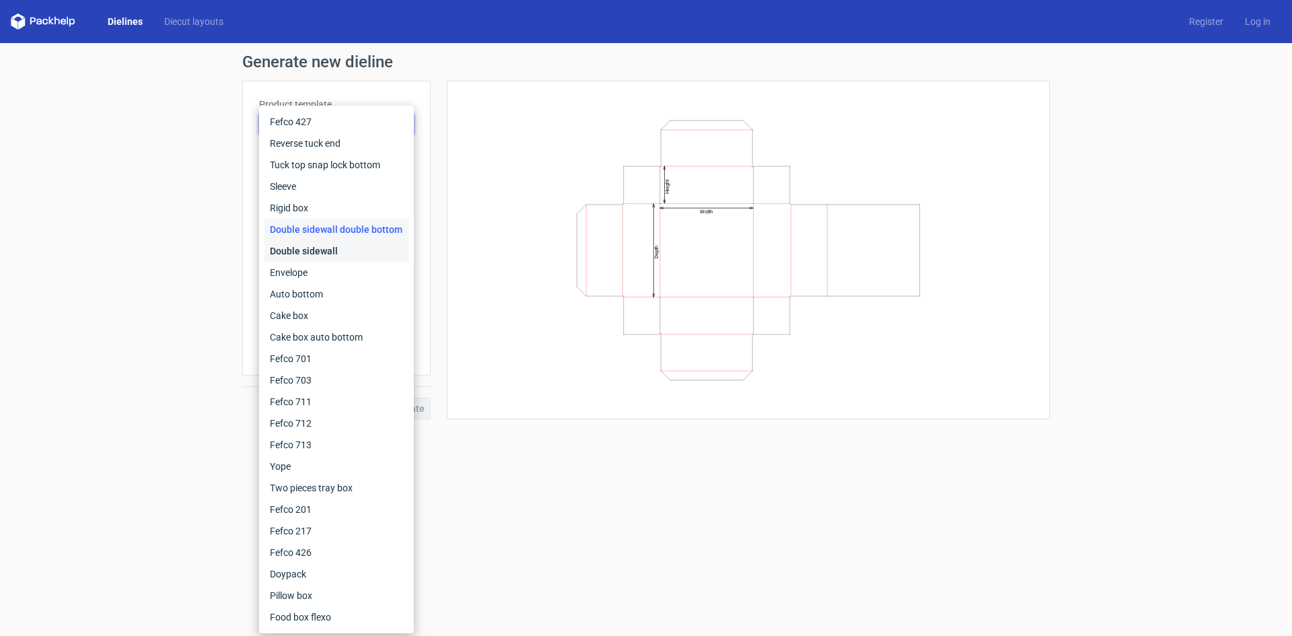
click at [321, 260] on div "Double sidewall" at bounding box center [336, 251] width 144 height 22
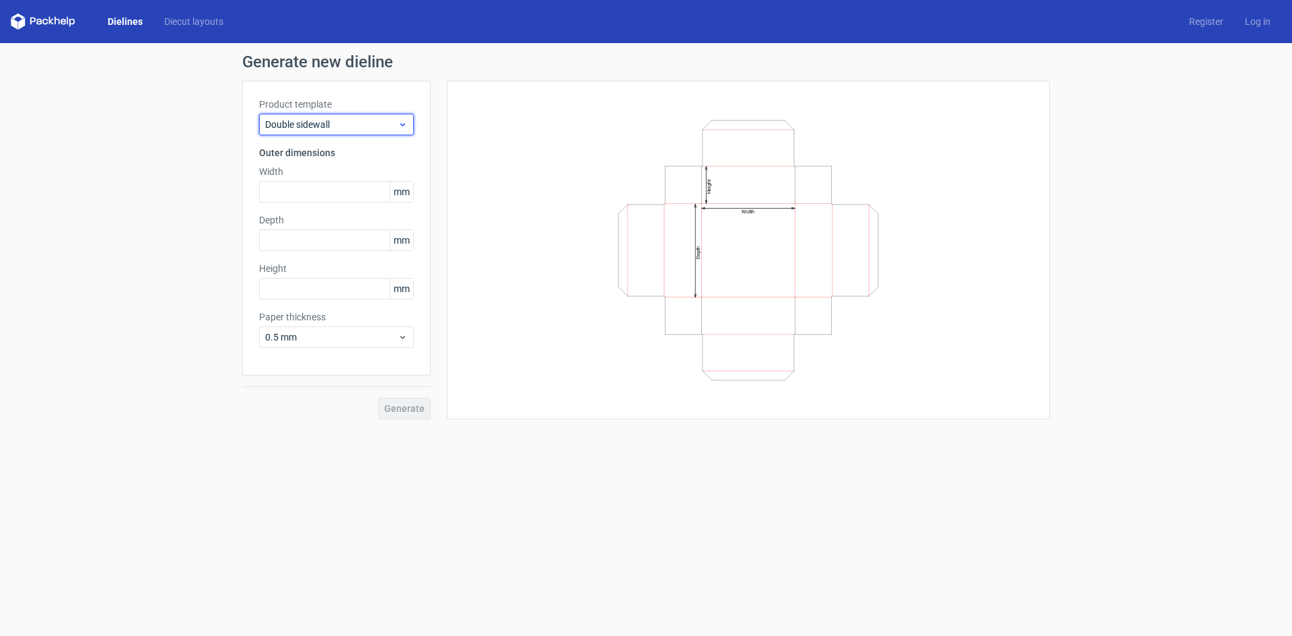
click at [314, 126] on span "Double sidewall" at bounding box center [331, 124] width 133 height 13
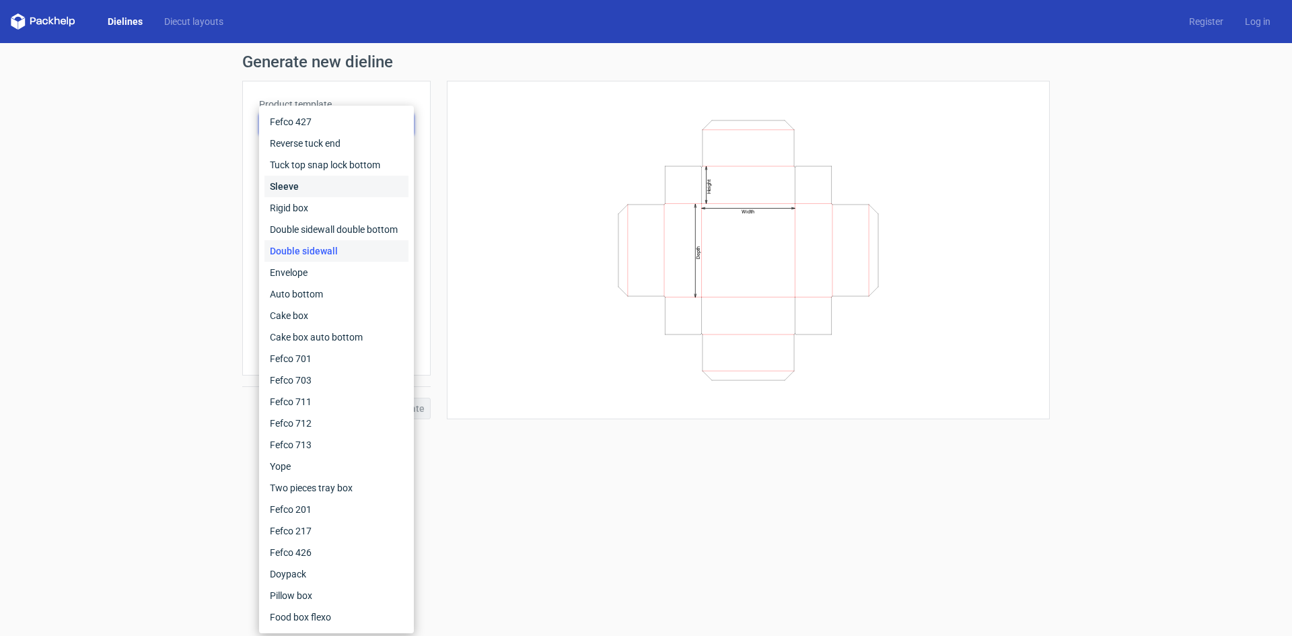
click at [303, 188] on div "Sleeve" at bounding box center [336, 187] width 144 height 22
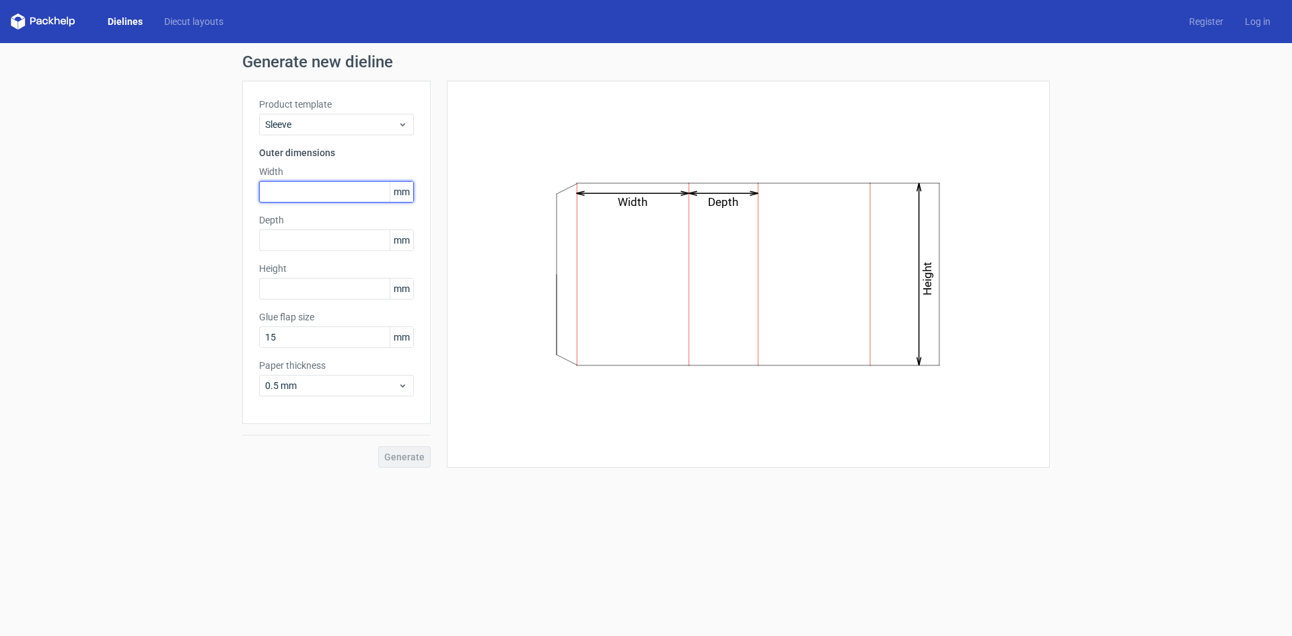
click at [321, 196] on input "text" at bounding box center [336, 192] width 155 height 22
type input "50"
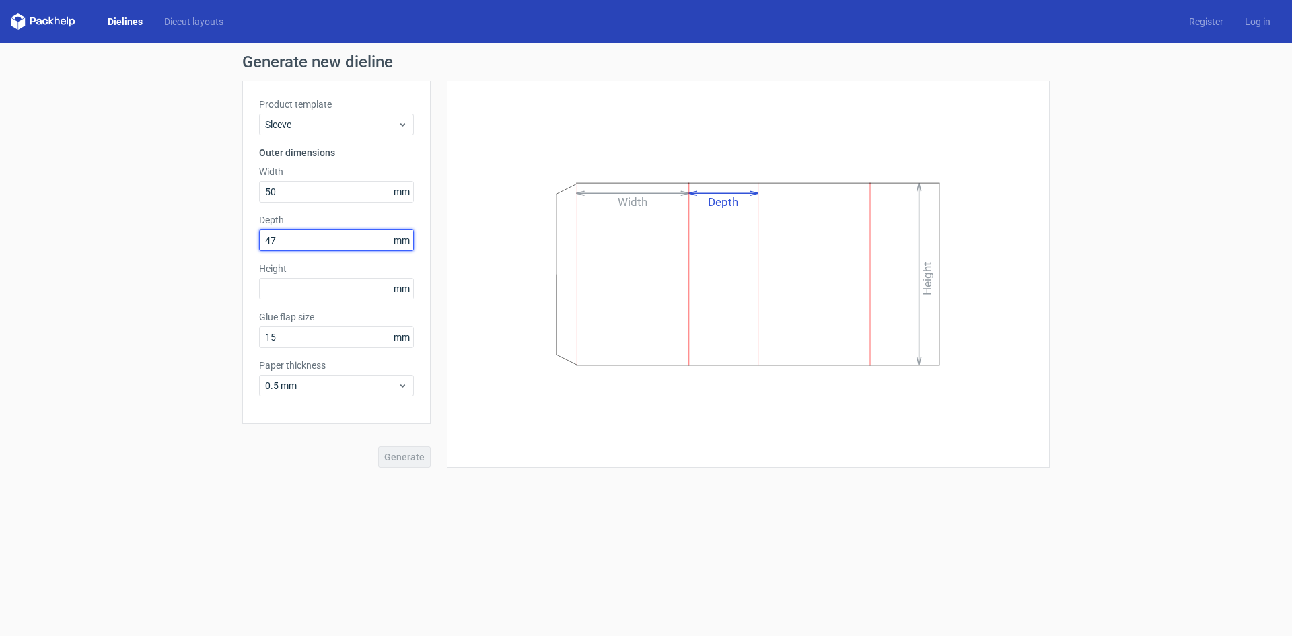
drag, startPoint x: 287, startPoint y: 241, endPoint x: 210, endPoint y: 249, distance: 77.8
click at [210, 249] on div "Generate new dieline Product template Sleeve Outer dimensions Width 50 mm Depth…" at bounding box center [646, 260] width 1292 height 435
type input "50"
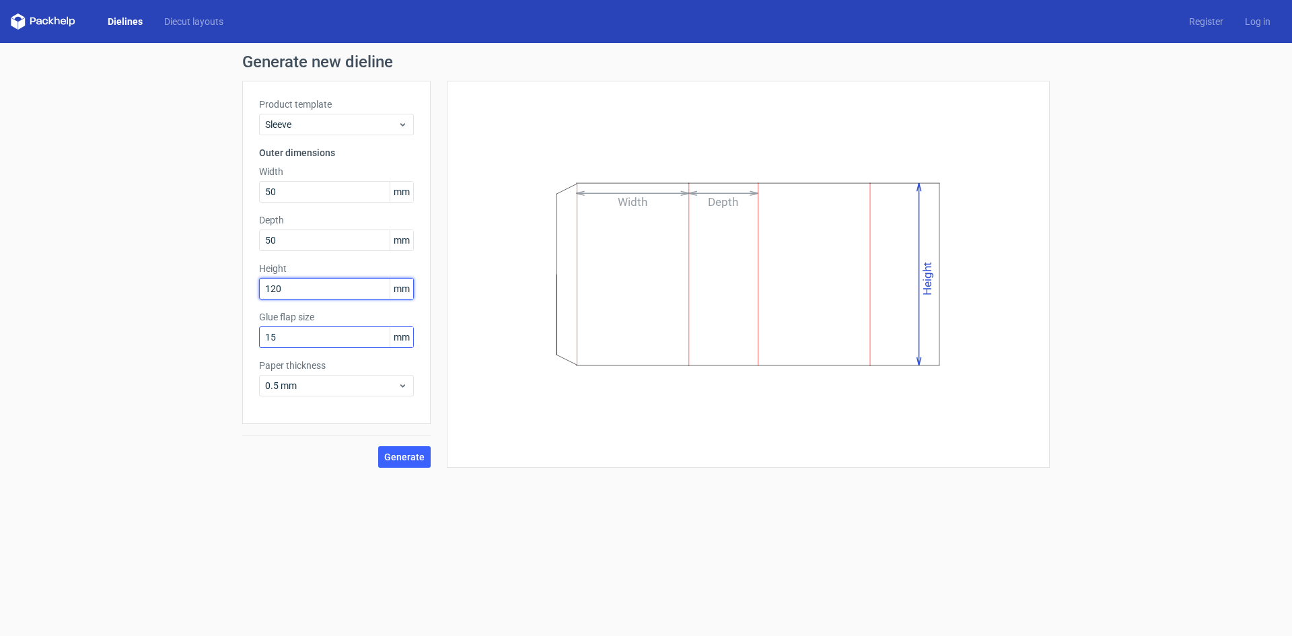
type input "120"
drag, startPoint x: 294, startPoint y: 340, endPoint x: 260, endPoint y: 342, distance: 34.4
click at [260, 342] on input "15" at bounding box center [336, 337] width 155 height 22
type input "20"
click at [378, 446] on button "Generate" at bounding box center [404, 457] width 52 height 22
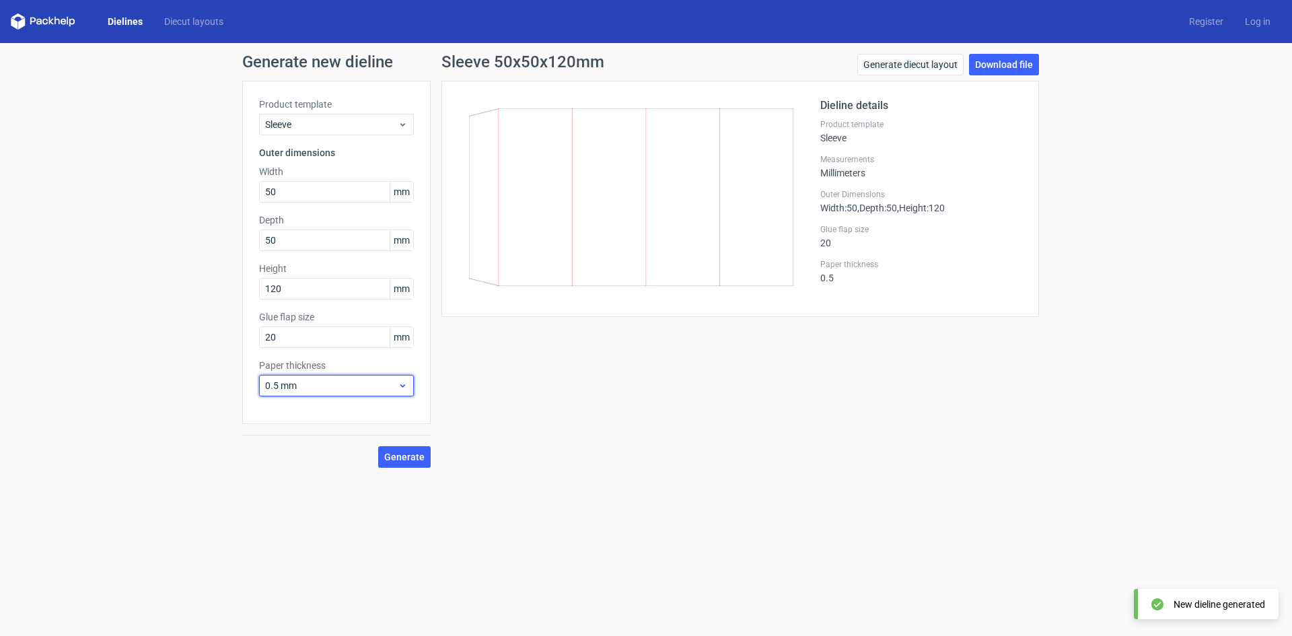
click at [376, 393] on div "0.5 mm" at bounding box center [336, 386] width 155 height 22
click at [323, 486] on div "1.5 mm" at bounding box center [336, 480] width 144 height 22
click at [423, 463] on button "Generate" at bounding box center [404, 457] width 52 height 22
click at [593, 399] on div "Sleeve 50x50x120mm Generate diecut layout Download file Dieline details Product…" at bounding box center [740, 261] width 619 height 414
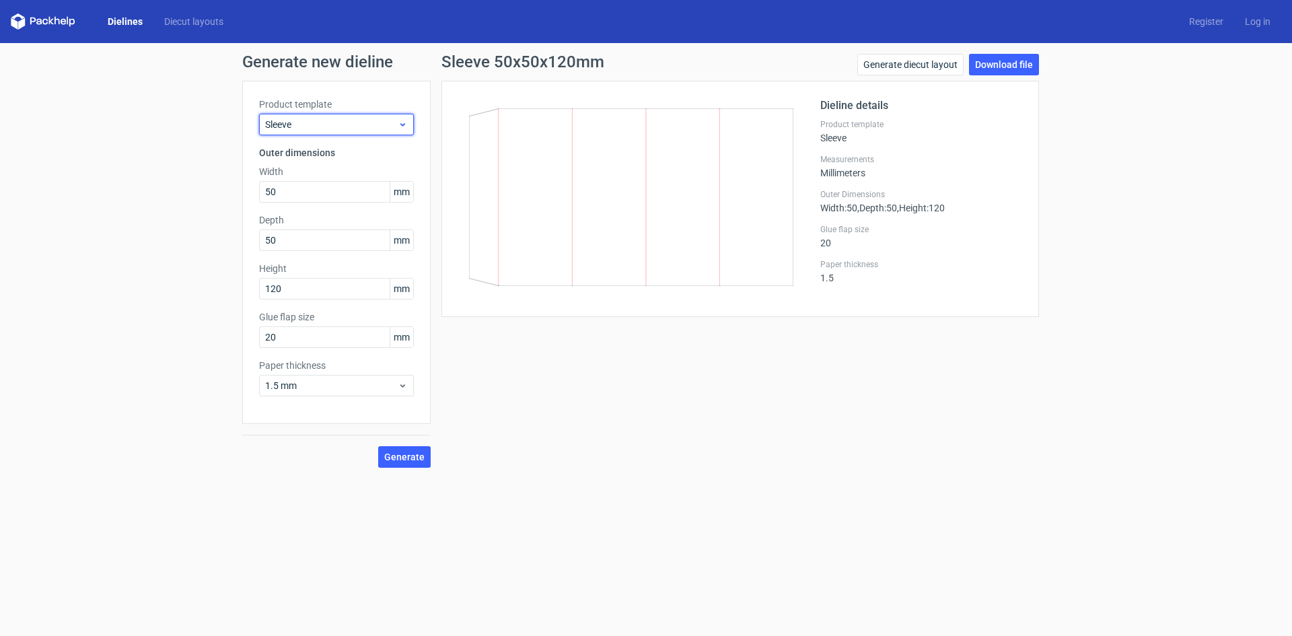
click at [311, 125] on span "Sleeve" at bounding box center [331, 124] width 133 height 13
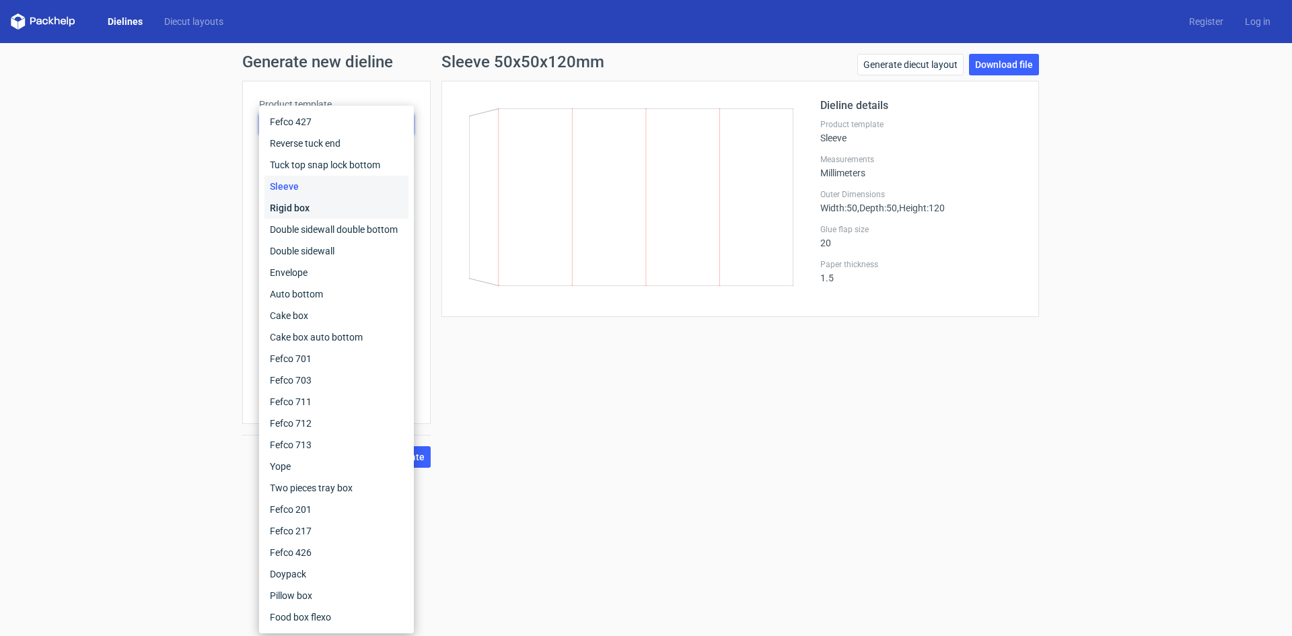
click at [307, 210] on div "Rigid box" at bounding box center [336, 208] width 144 height 22
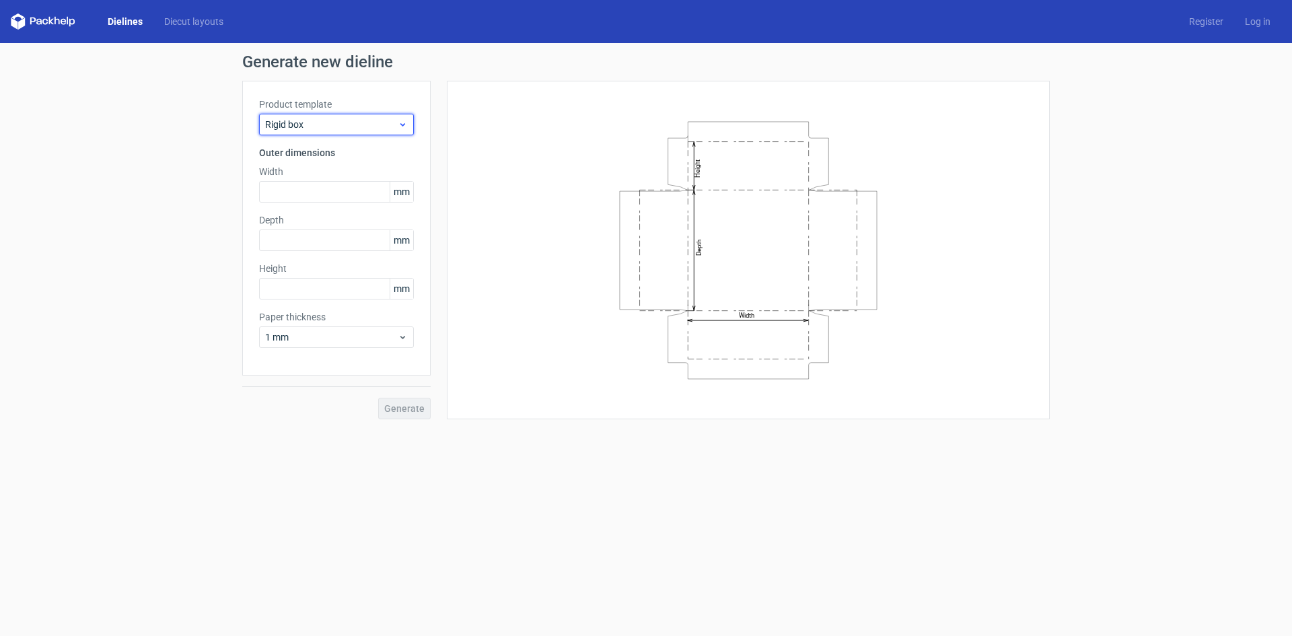
click at [305, 118] on span "Rigid box" at bounding box center [331, 124] width 133 height 13
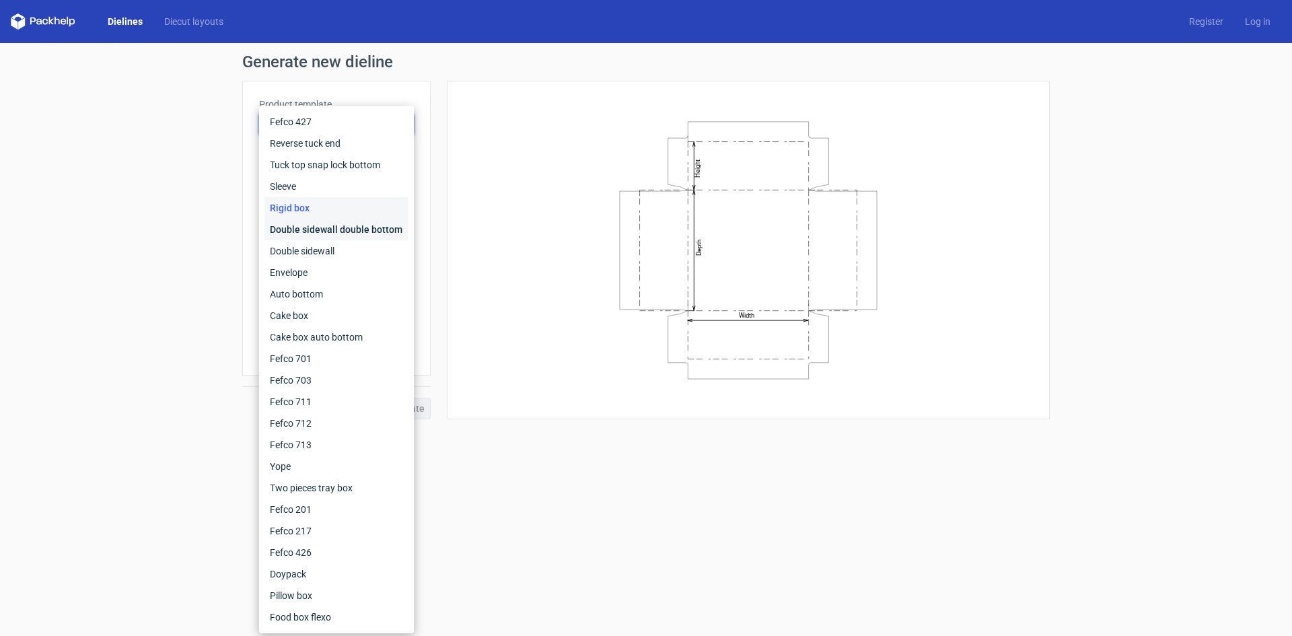
click at [323, 232] on div "Double sidewall double bottom" at bounding box center [336, 230] width 144 height 22
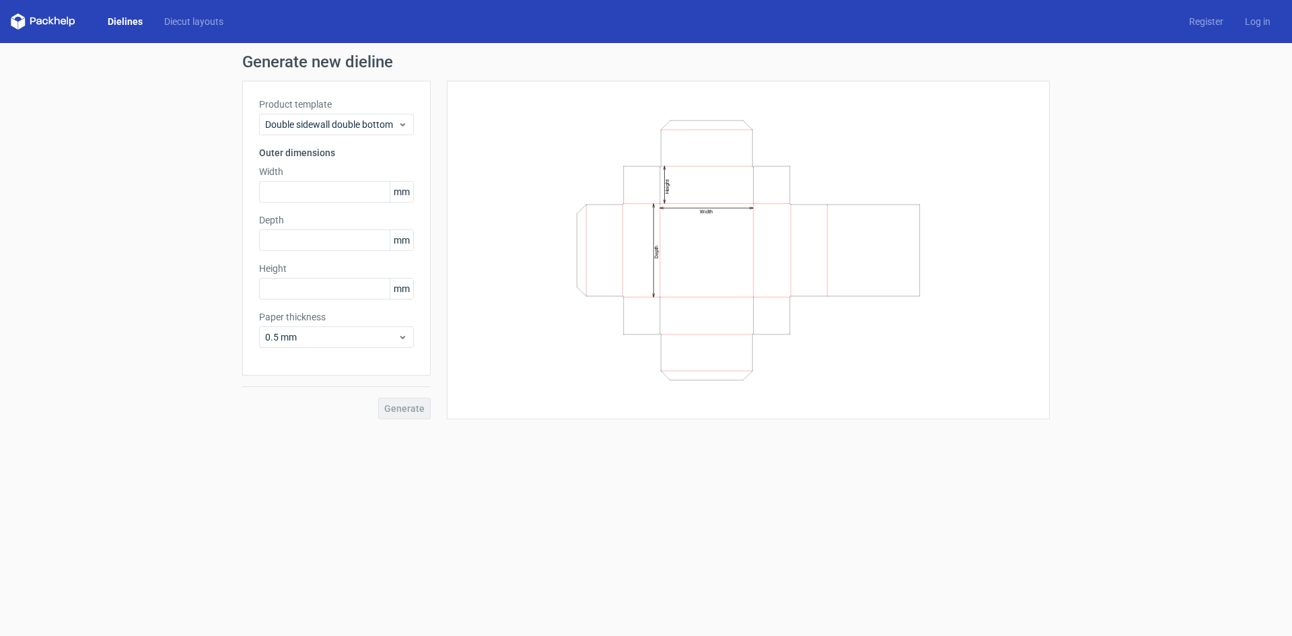
click at [131, 26] on link "Dielines" at bounding box center [125, 21] width 57 height 13
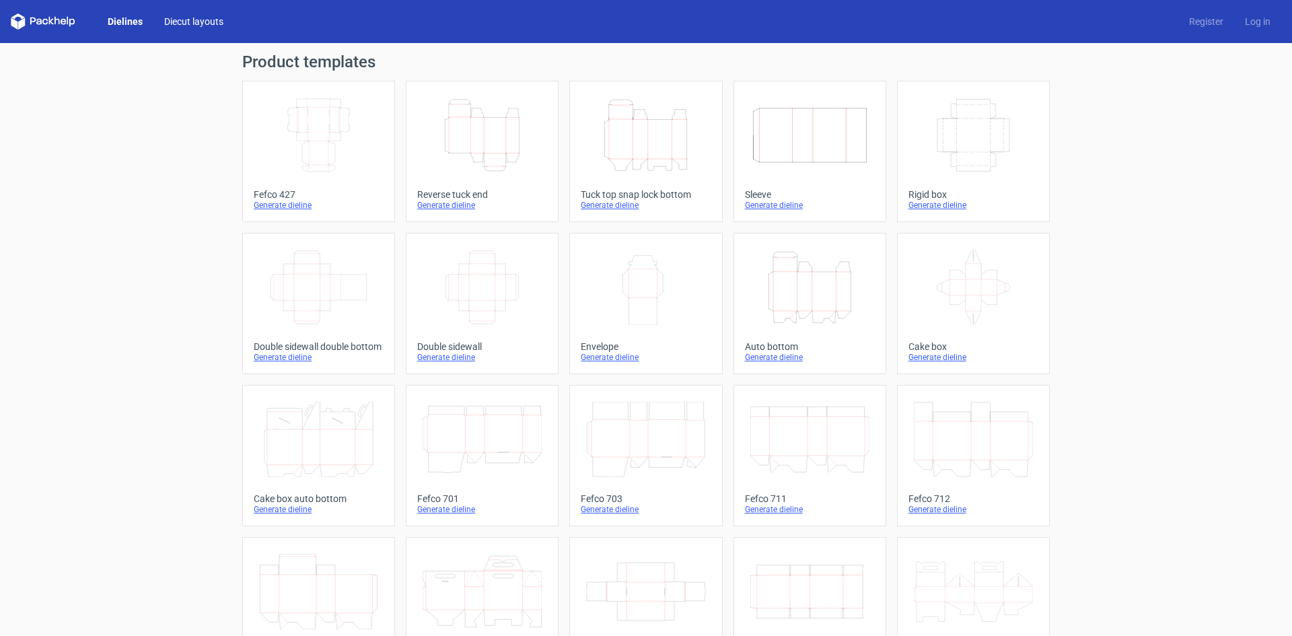
click at [203, 24] on link "Diecut layouts" at bounding box center [193, 21] width 81 height 13
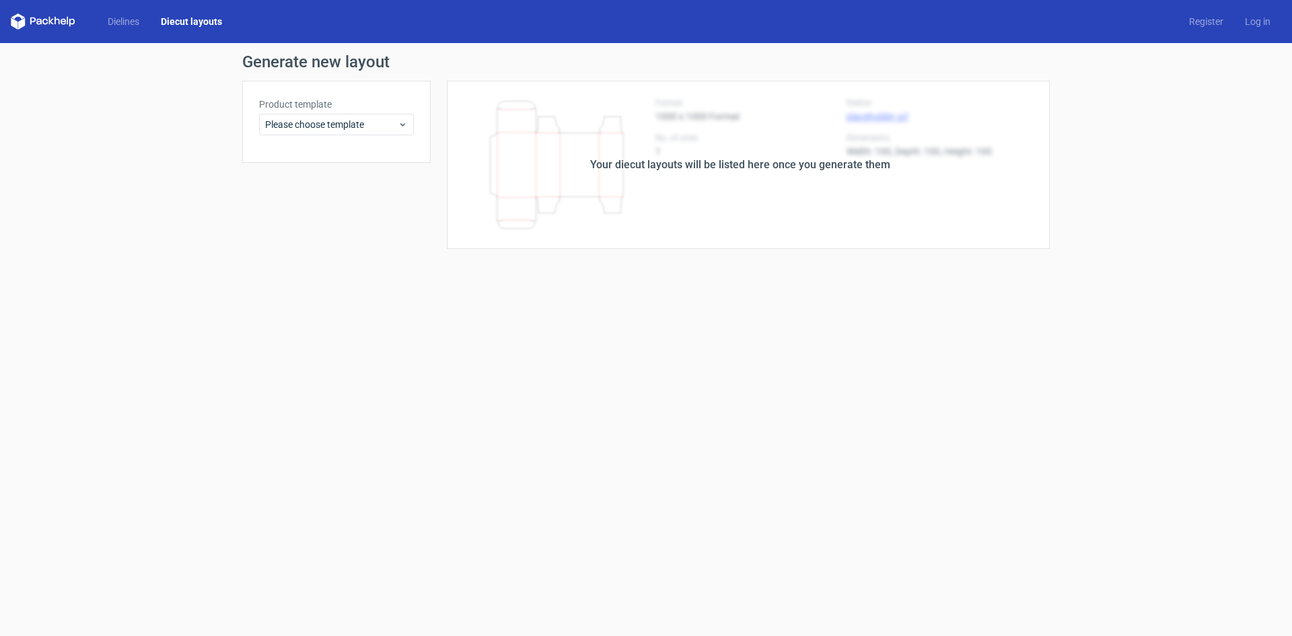
click at [303, 135] on div "Product template Please choose template" at bounding box center [336, 122] width 188 height 82
click at [305, 126] on span "Please choose template" at bounding box center [331, 124] width 133 height 13
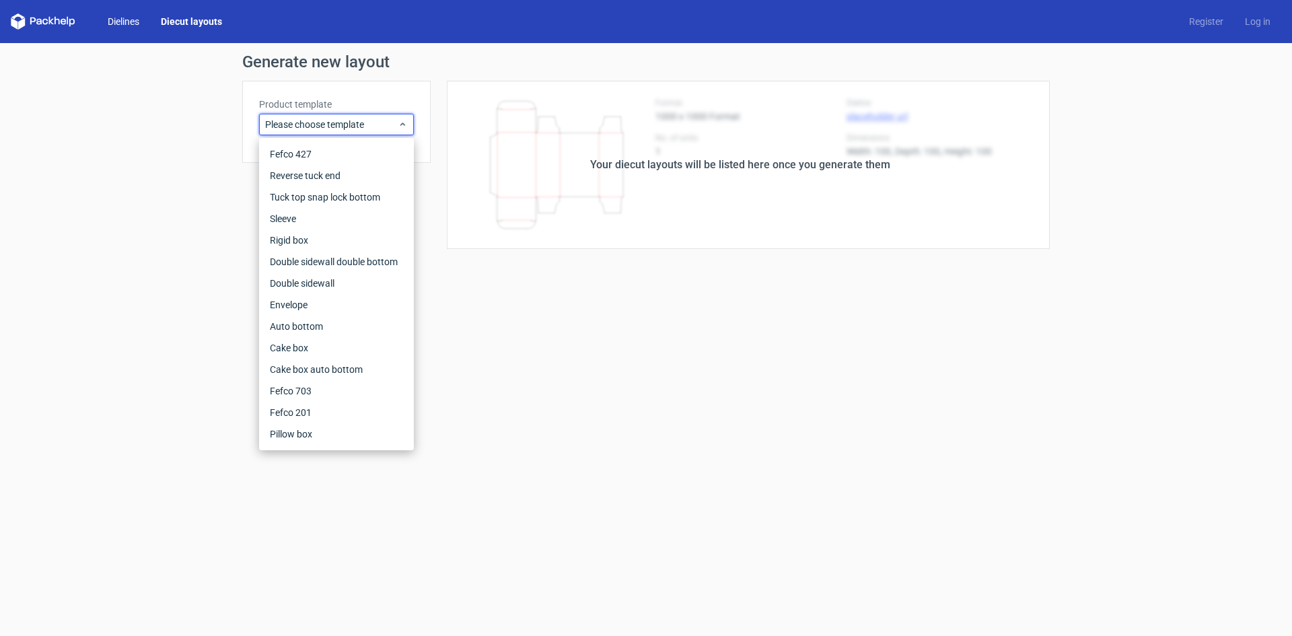
click at [141, 25] on link "Dielines" at bounding box center [123, 21] width 53 height 13
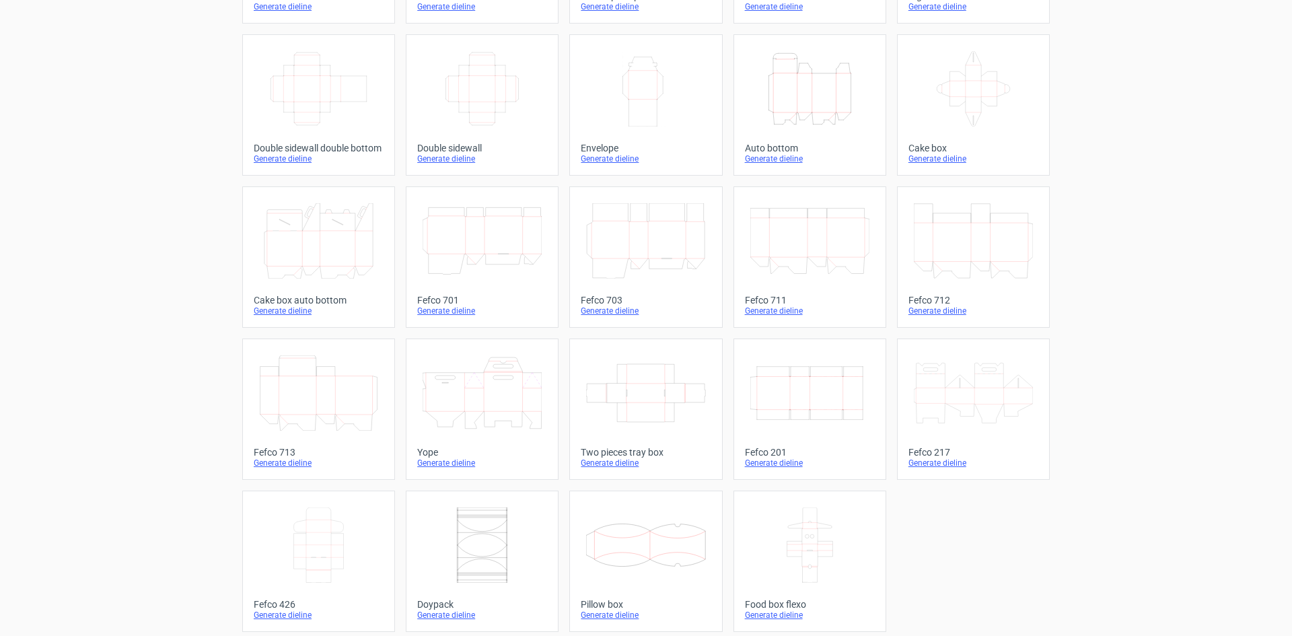
scroll to position [205, 0]
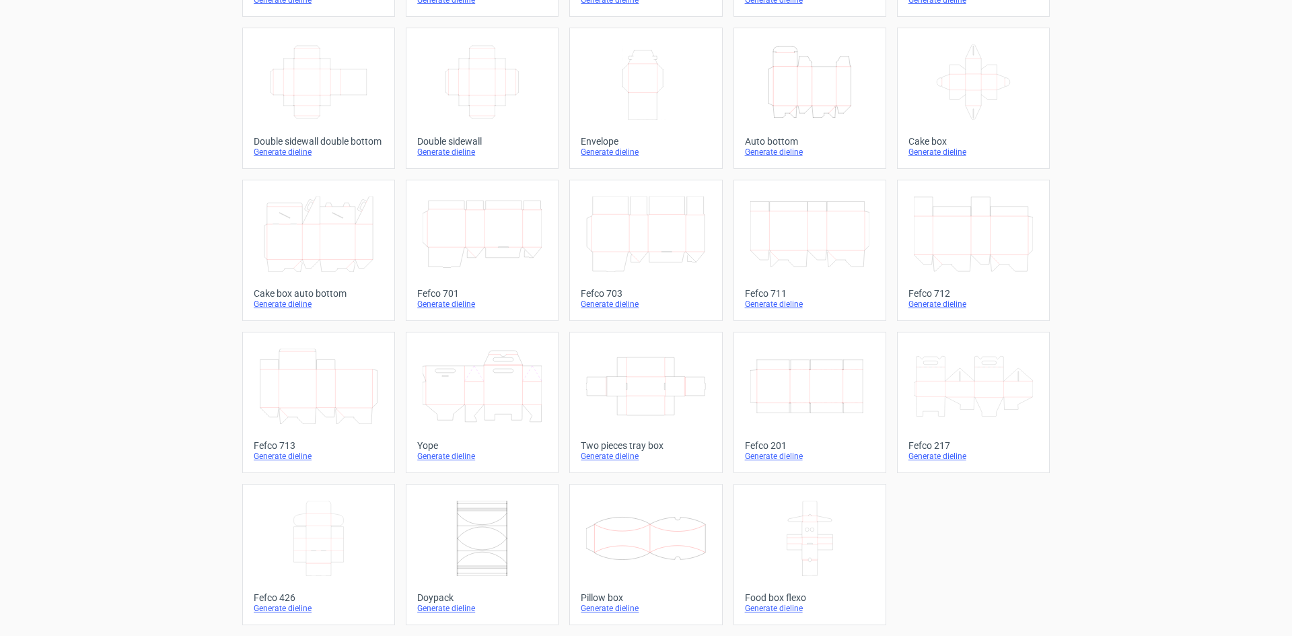
drag, startPoint x: 75, startPoint y: 54, endPoint x: 61, endPoint y: 37, distance: 22.9
click at [75, 54] on div "Product templates Width Depth Height Fefco 427 Generate dieline Height Depth Wi…" at bounding box center [646, 237] width 1292 height 798
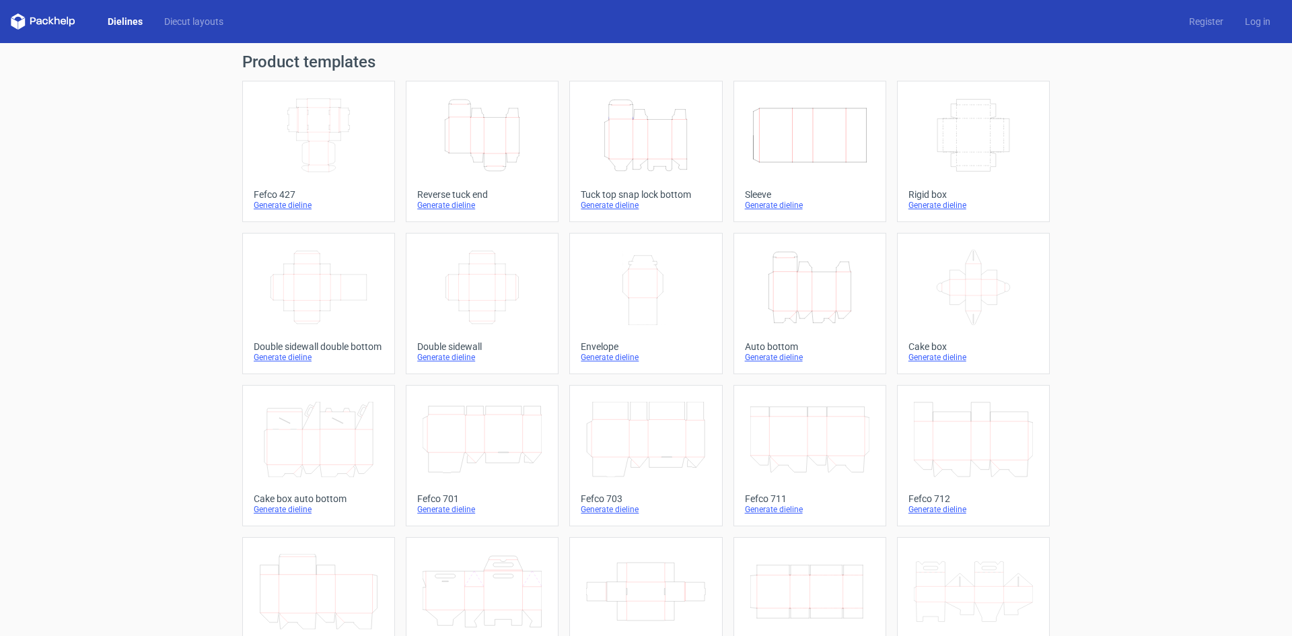
click at [562, 227] on div "Width Depth Height Fefco 427 Generate dieline Height Depth Width Reverse tuck e…" at bounding box center [645, 455] width 807 height 749
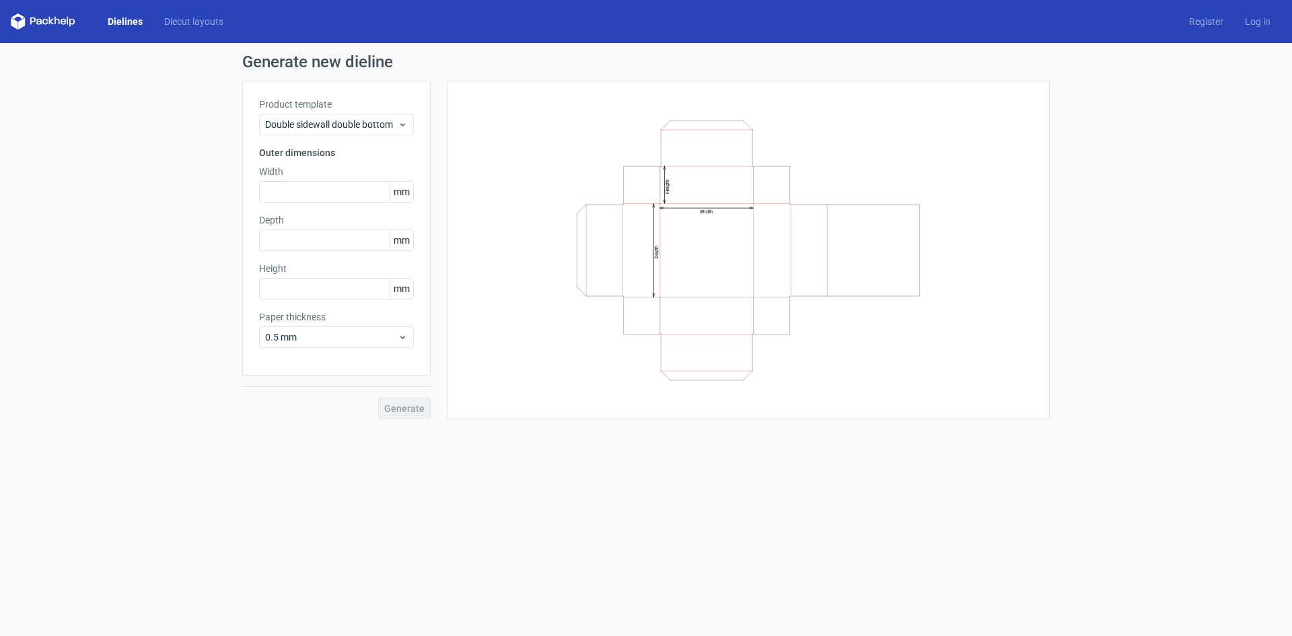
click at [501, 231] on div "Width Depth Height" at bounding box center [748, 250] width 569 height 305
